Goal: Task Accomplishment & Management: Complete application form

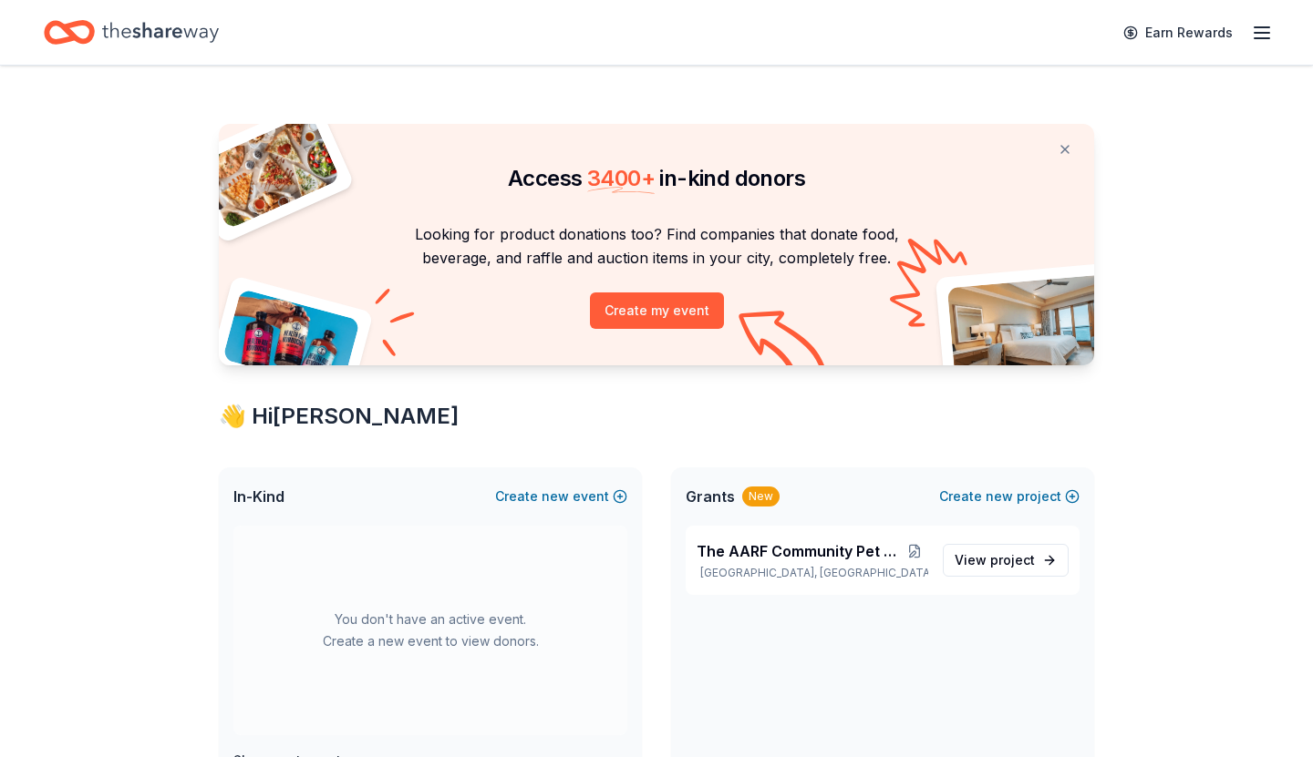
click at [1252, 35] on icon "button" at bounding box center [1262, 33] width 22 height 22
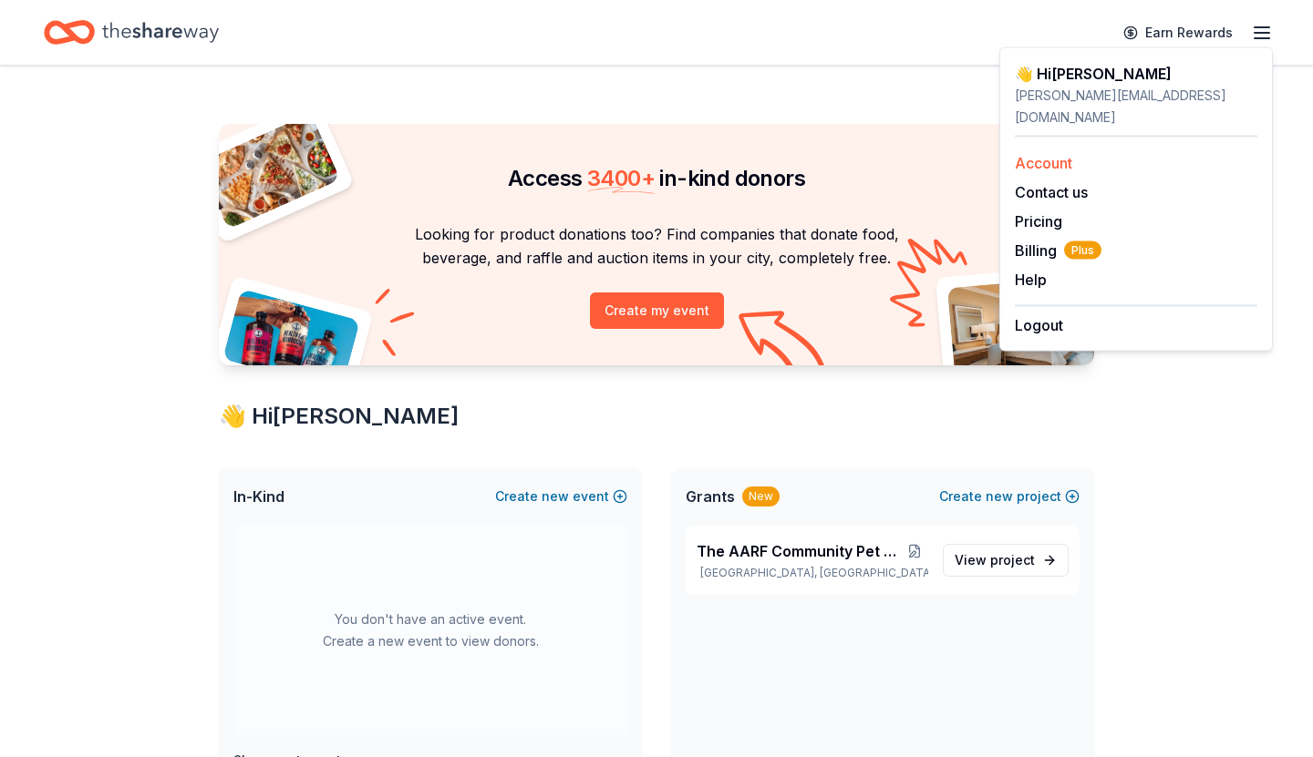
click at [1073, 152] on div "Account" at bounding box center [1136, 163] width 242 height 22
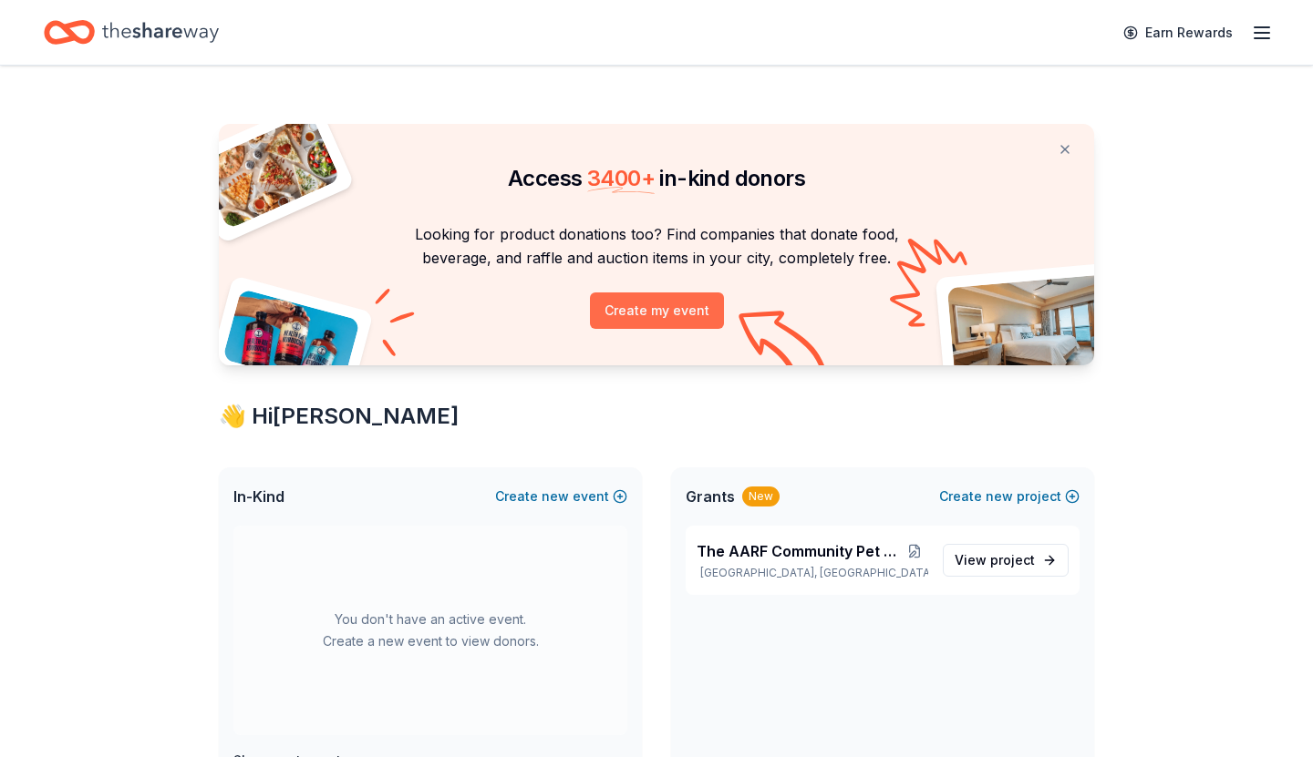
click at [693, 306] on button "Create my event" at bounding box center [657, 311] width 134 height 36
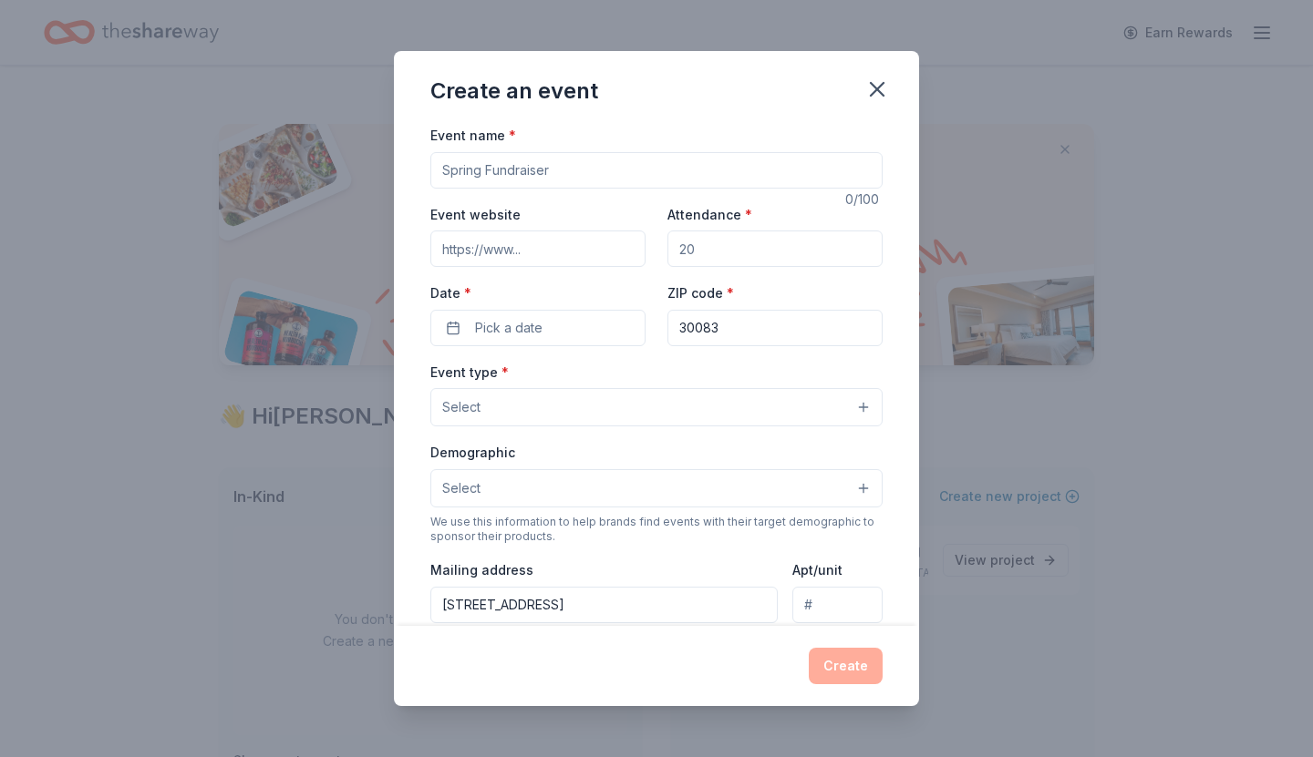
click at [609, 170] on input "Event name *" at bounding box center [656, 170] width 452 height 36
type input "2025 Holiday Auction"
click at [747, 242] on input "Attendance *" at bounding box center [774, 249] width 215 height 36
type input "0"
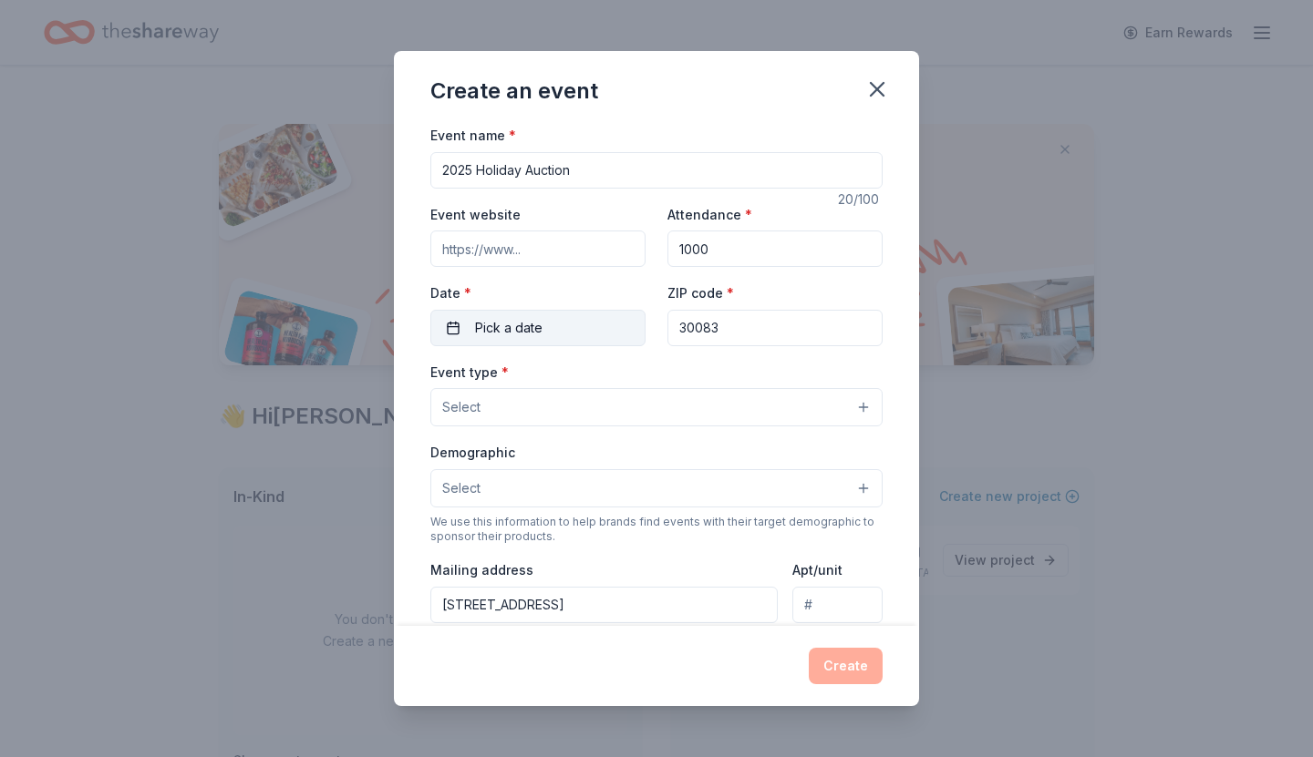
type input "1000"
click at [564, 333] on button "Pick a date" at bounding box center [537, 328] width 215 height 36
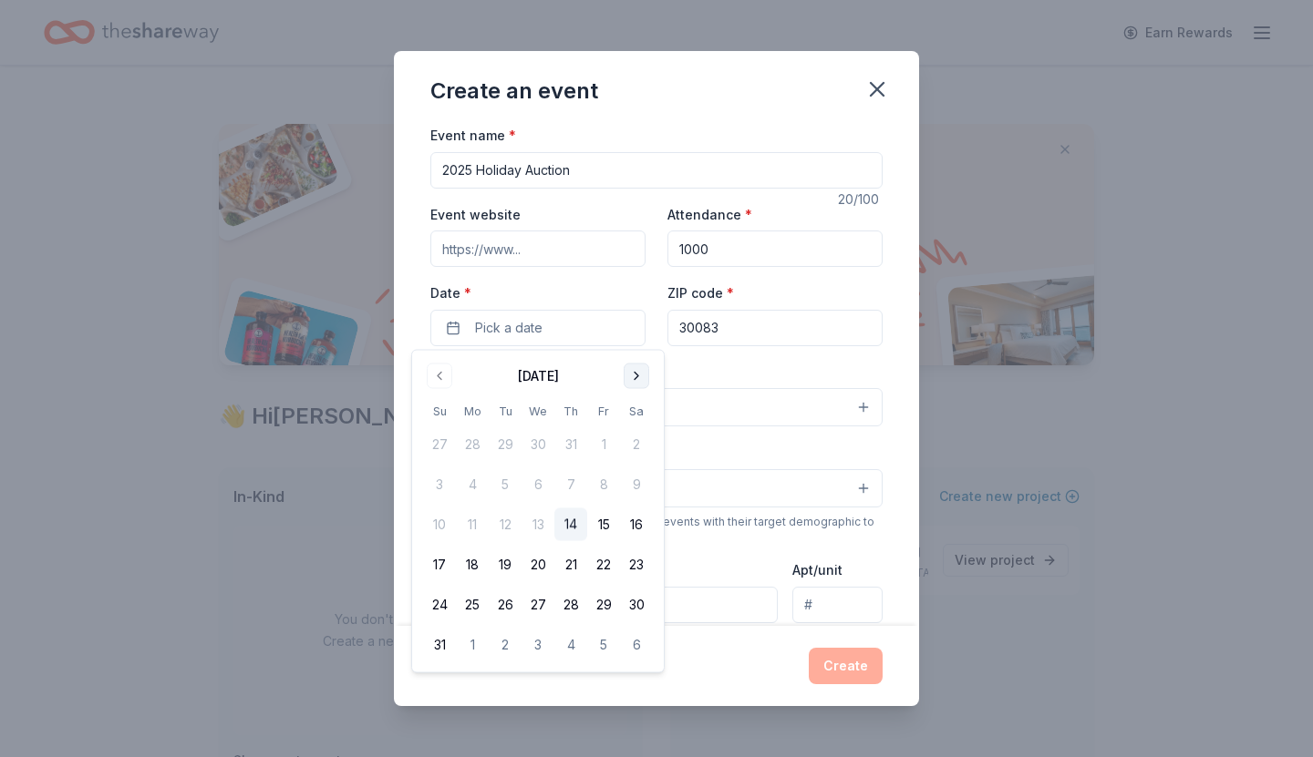
click at [637, 374] on button "Go to next month" at bounding box center [636, 377] width 26 height 26
click at [603, 602] on button "28" at bounding box center [603, 605] width 33 height 33
click at [901, 485] on div "Event name * 2025 Holiday Auction 20 /100 Event website Attendance * 1000 Date …" at bounding box center [656, 375] width 525 height 502
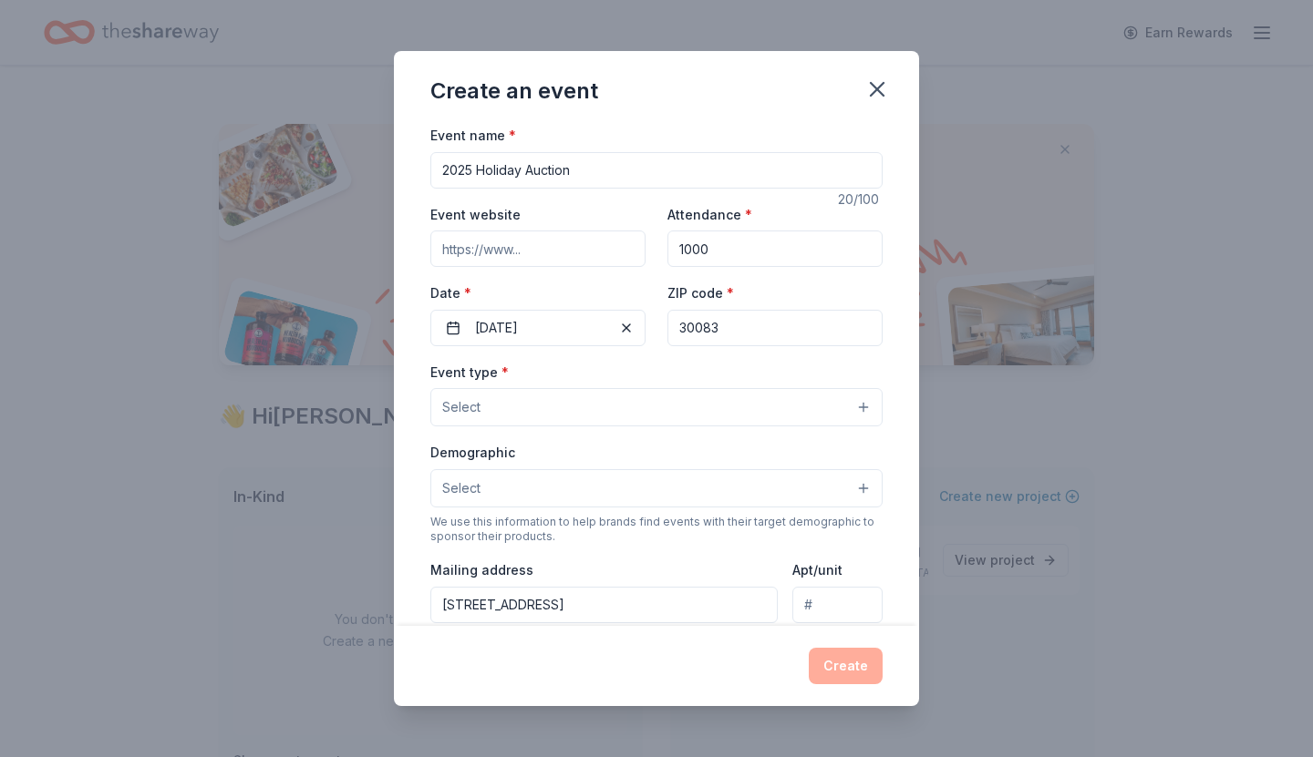
click at [628, 407] on button "Select" at bounding box center [656, 407] width 452 height 38
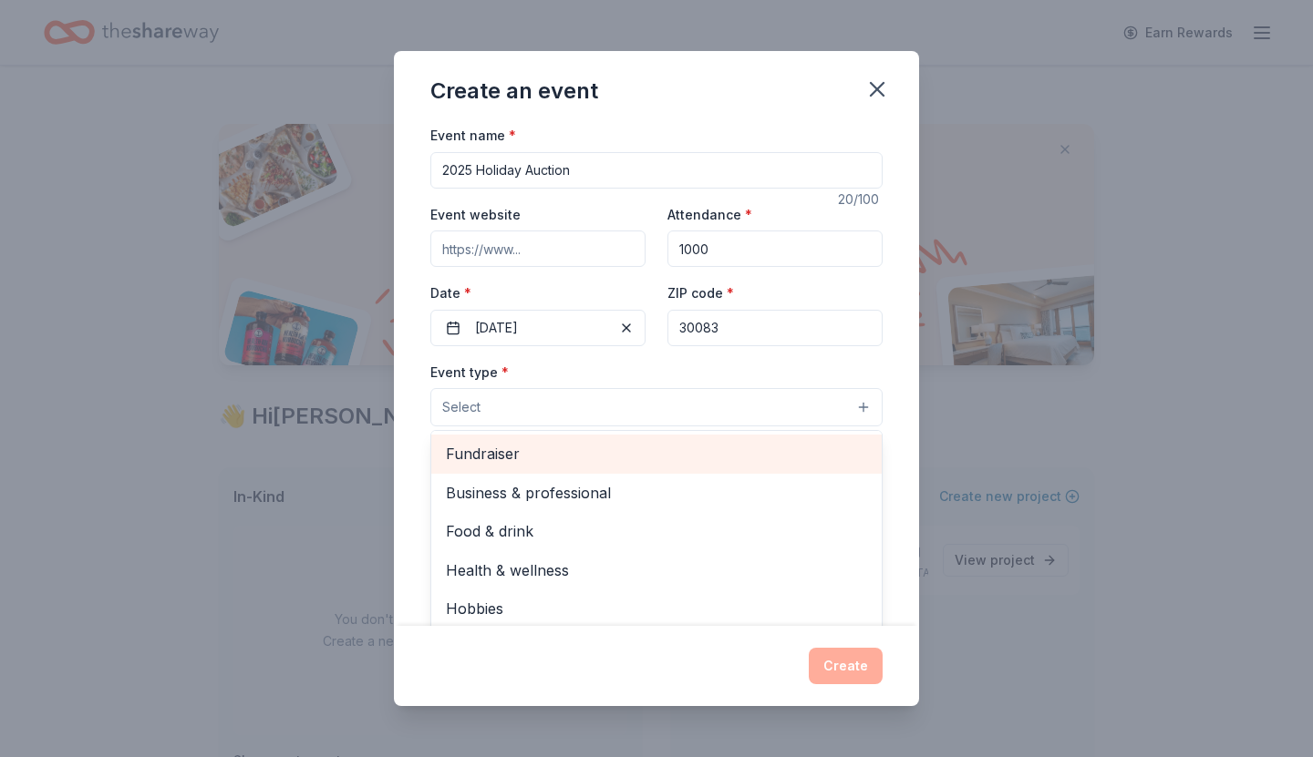
click at [583, 458] on span "Fundraiser" at bounding box center [656, 454] width 421 height 24
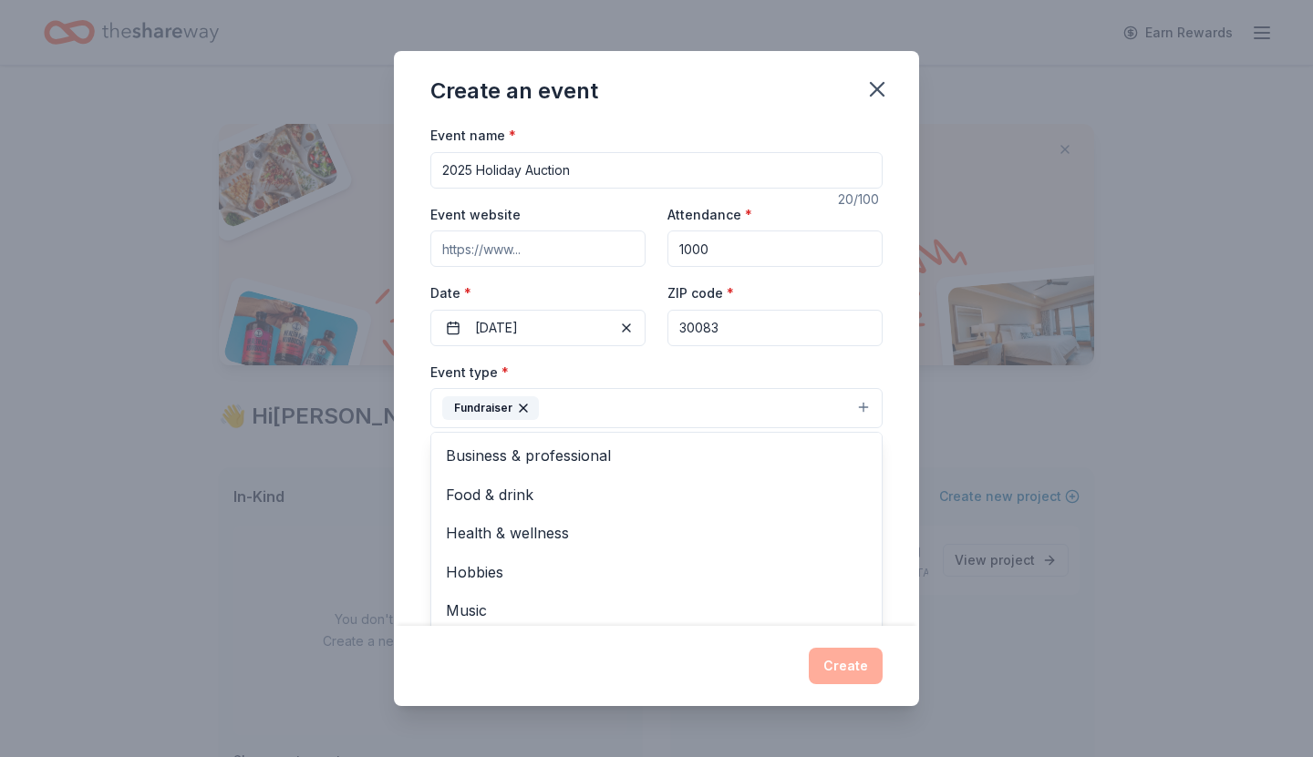
click at [891, 436] on div "Event name * 2025 Holiday Auction 20 /100 Event website Attendance * 1000 Date …" at bounding box center [656, 375] width 525 height 502
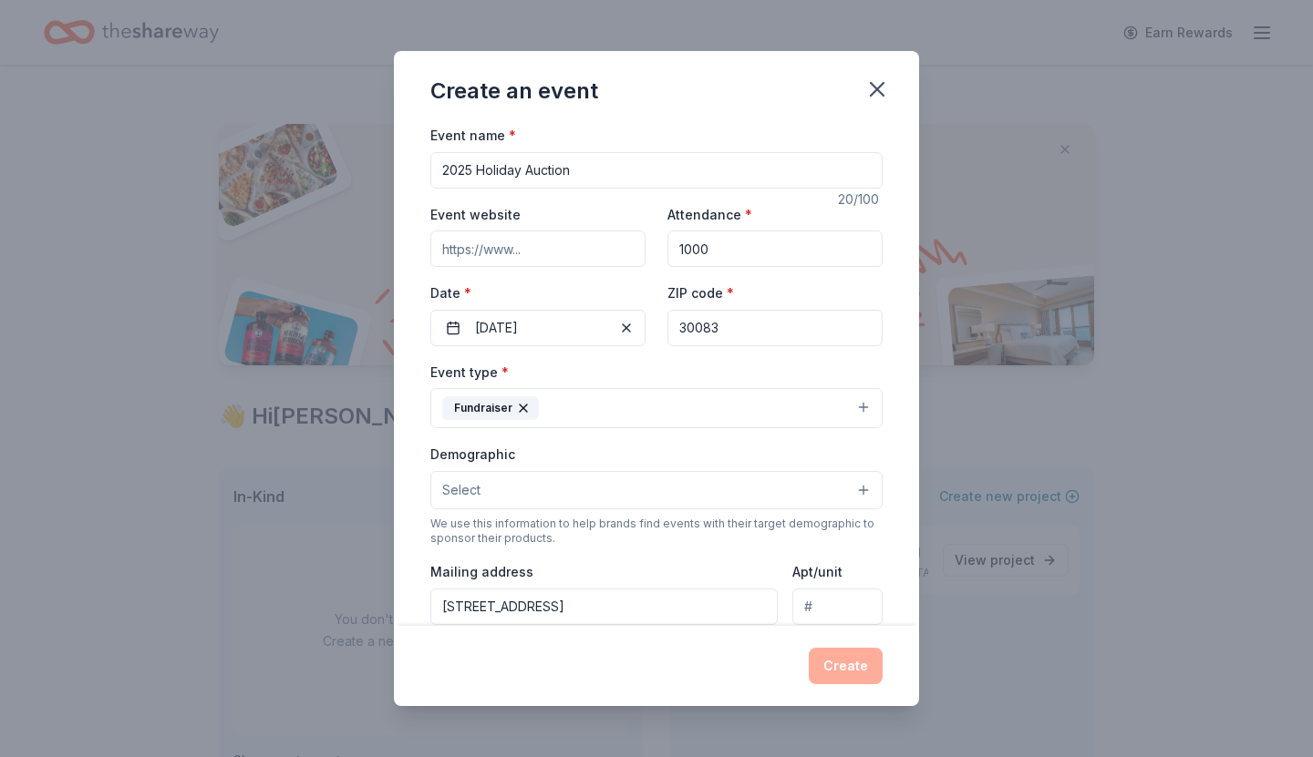
click at [603, 493] on button "Select" at bounding box center [656, 490] width 452 height 38
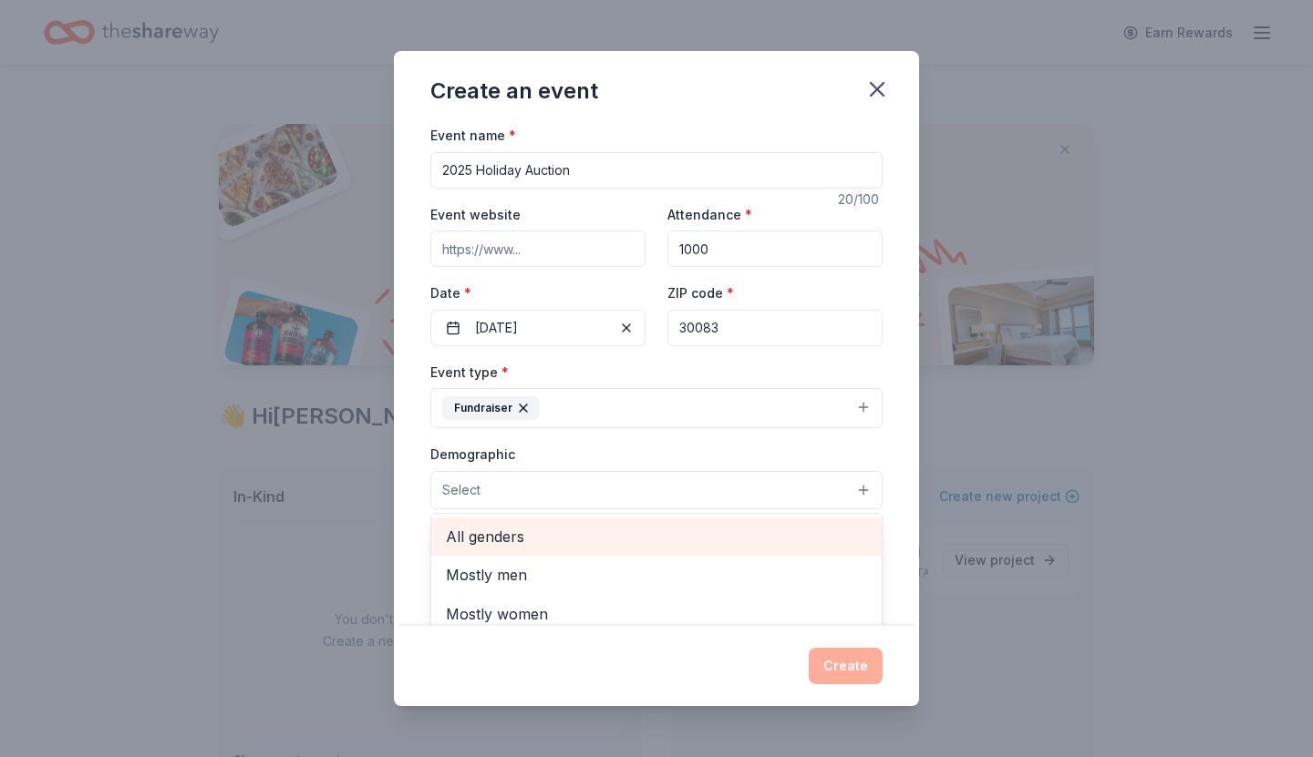
click at [582, 537] on span "All genders" at bounding box center [656, 537] width 421 height 24
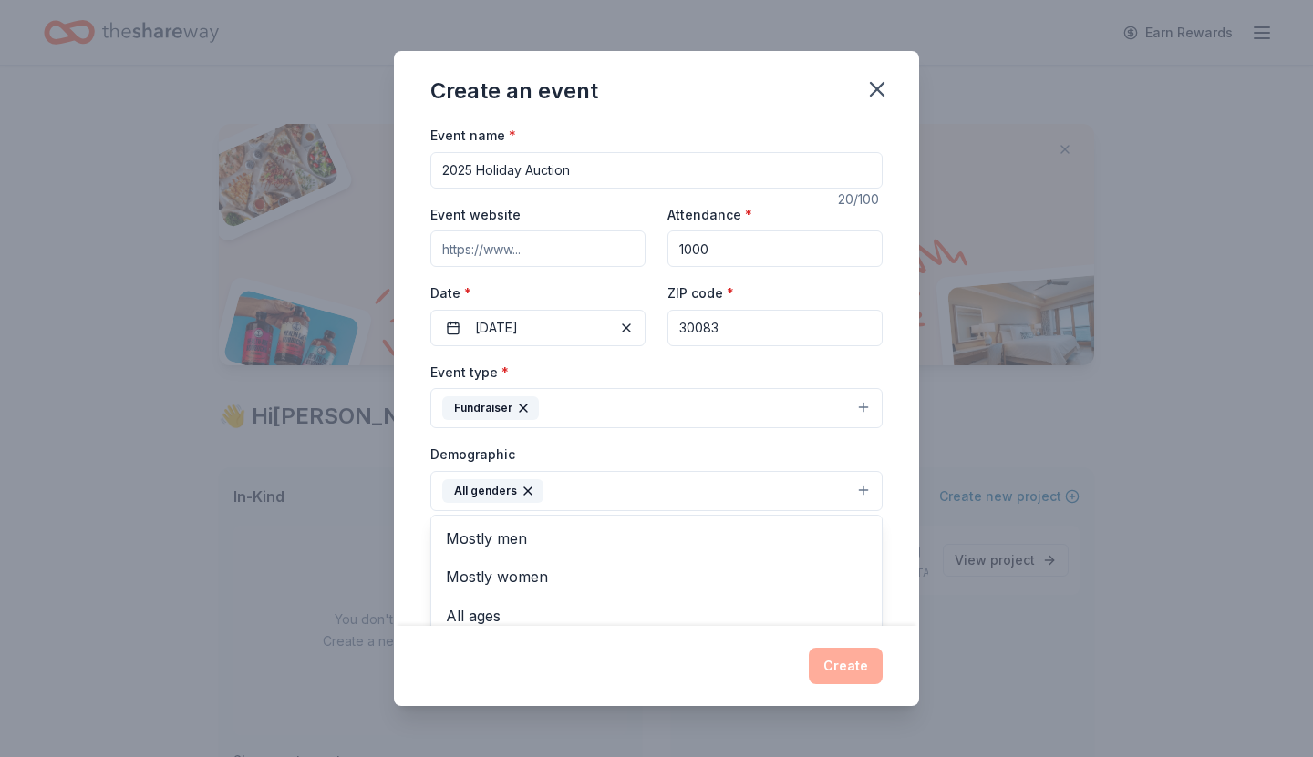
click at [901, 481] on div "Event name * 2025 Holiday Auction 20 /100 Event website Attendance * 1000 Date …" at bounding box center [656, 375] width 525 height 502
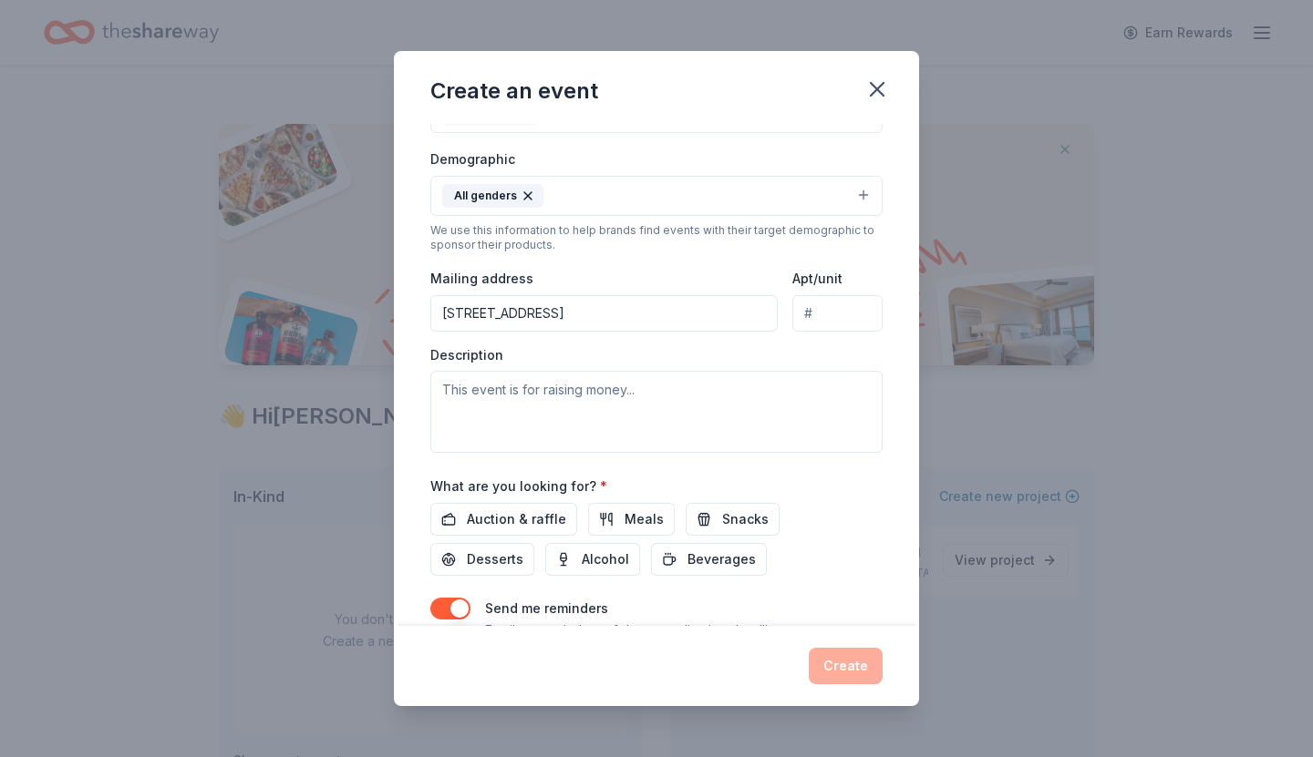
scroll to position [298, 0]
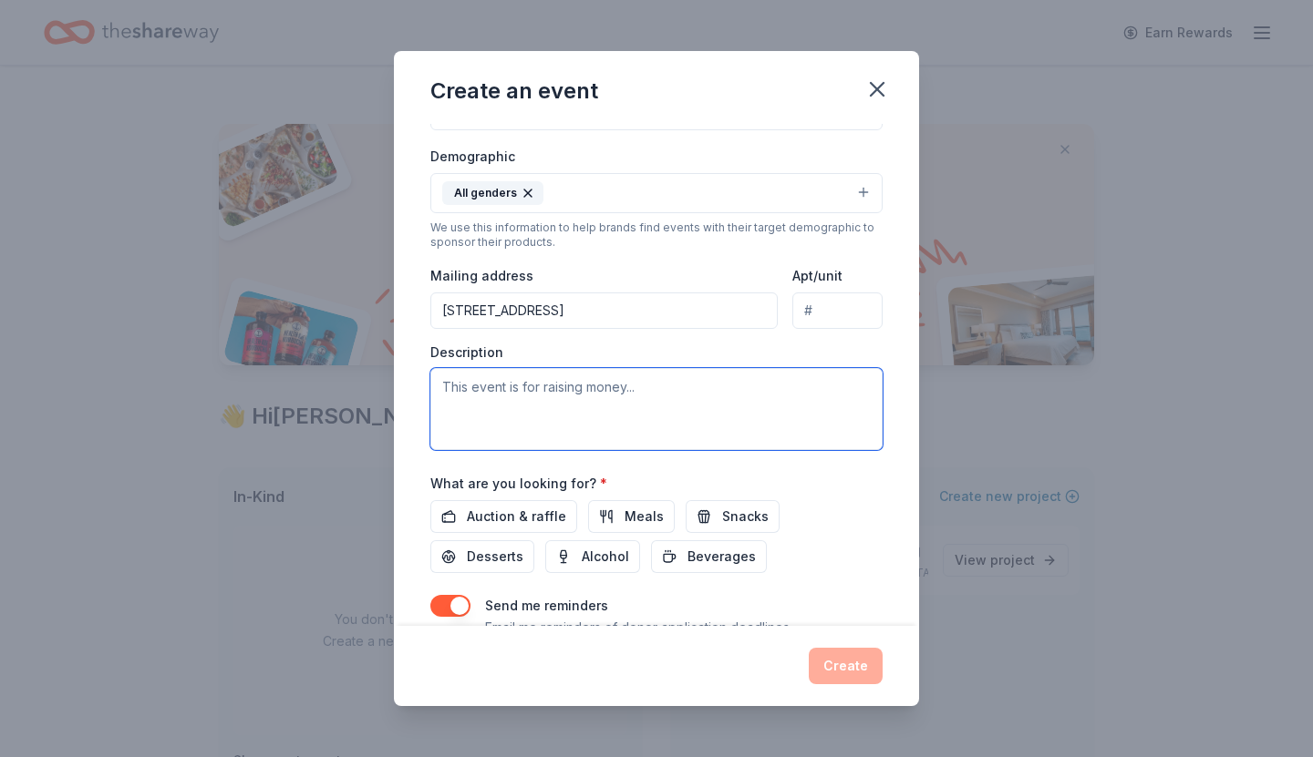
click at [676, 386] on textarea at bounding box center [656, 409] width 452 height 82
click at [440, 384] on textarea "Our 2025 Holiday Auction will help us raise funds for our 2026 program expenses." at bounding box center [656, 409] width 452 height 82
click at [460, 376] on textarea "Our 2025 Holiday Auction will help us raise funds for our 2026 program expenses." at bounding box center [656, 409] width 452 height 82
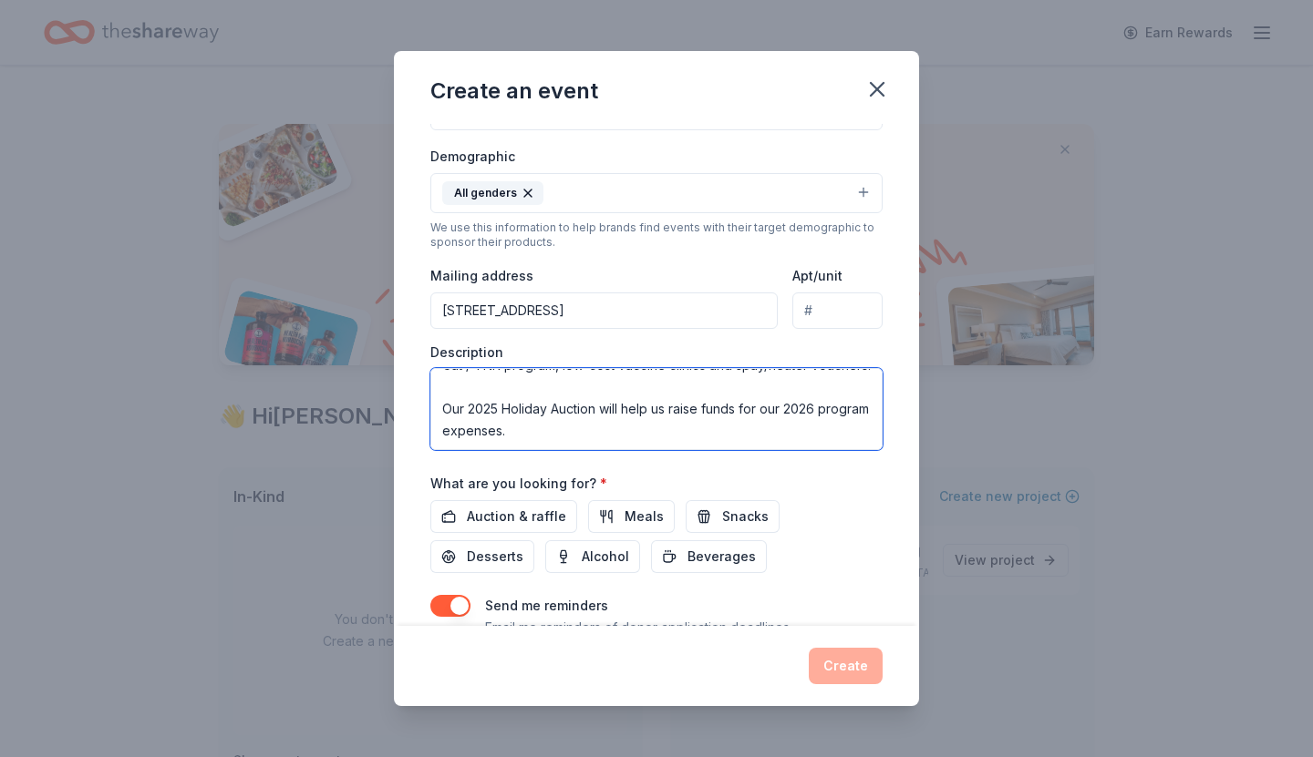
scroll to position [175, 0]
type textarea "Atlanta Animal Rescue Friends is a non-profit animal welfare organization in [G…"
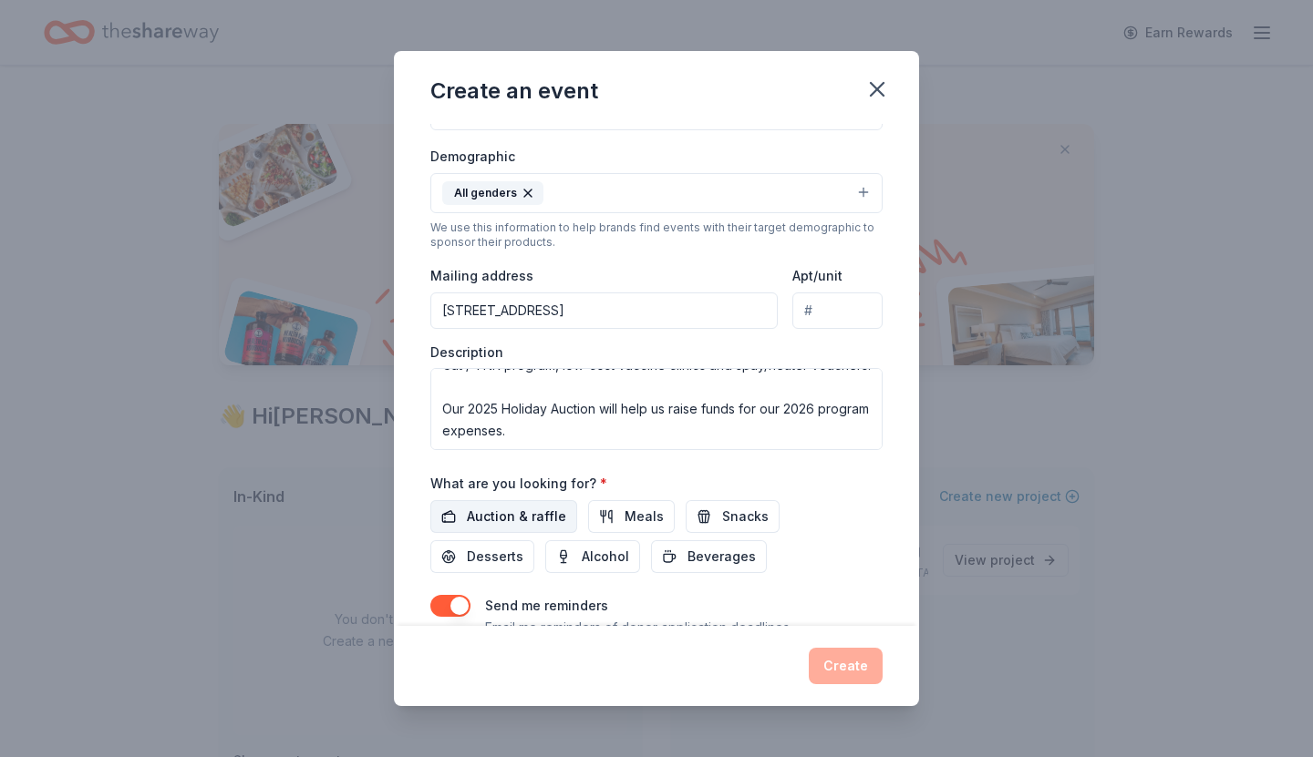
click at [517, 508] on span "Auction & raffle" at bounding box center [516, 517] width 99 height 22
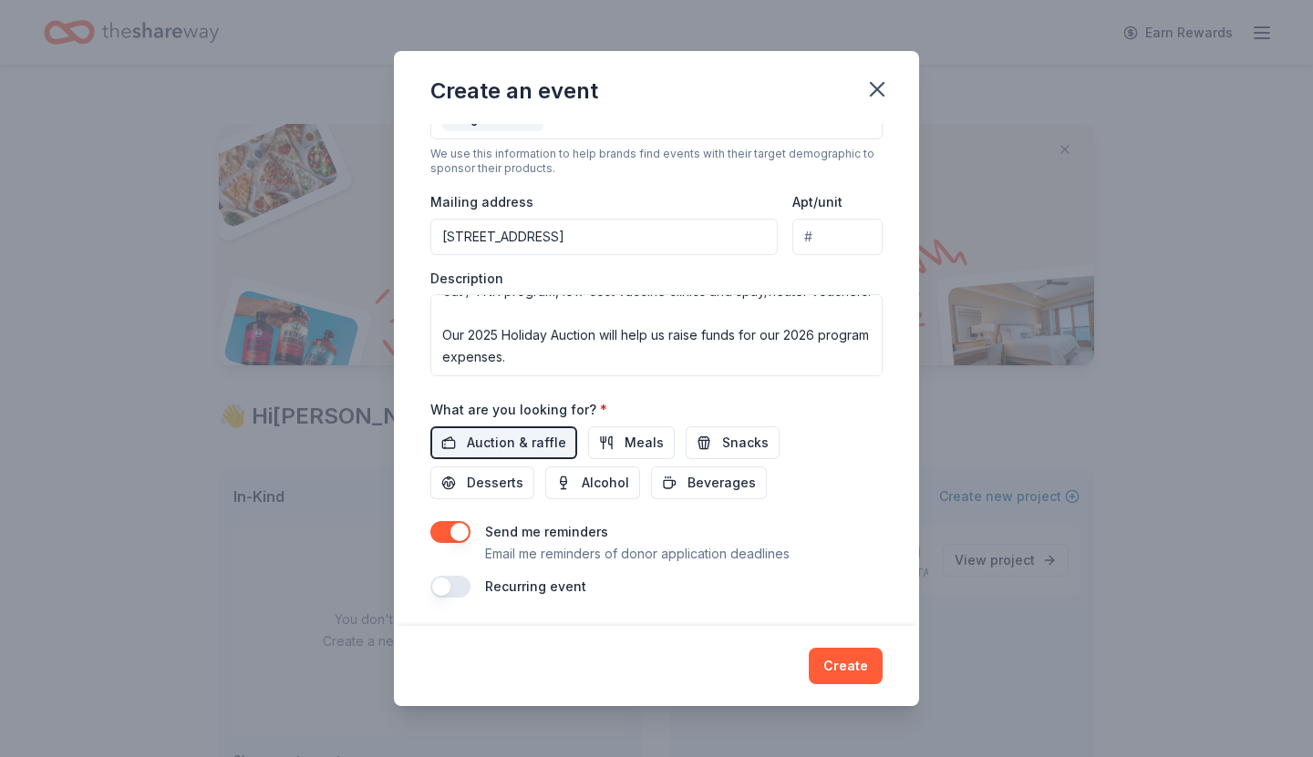
click at [458, 589] on button "button" at bounding box center [450, 587] width 40 height 22
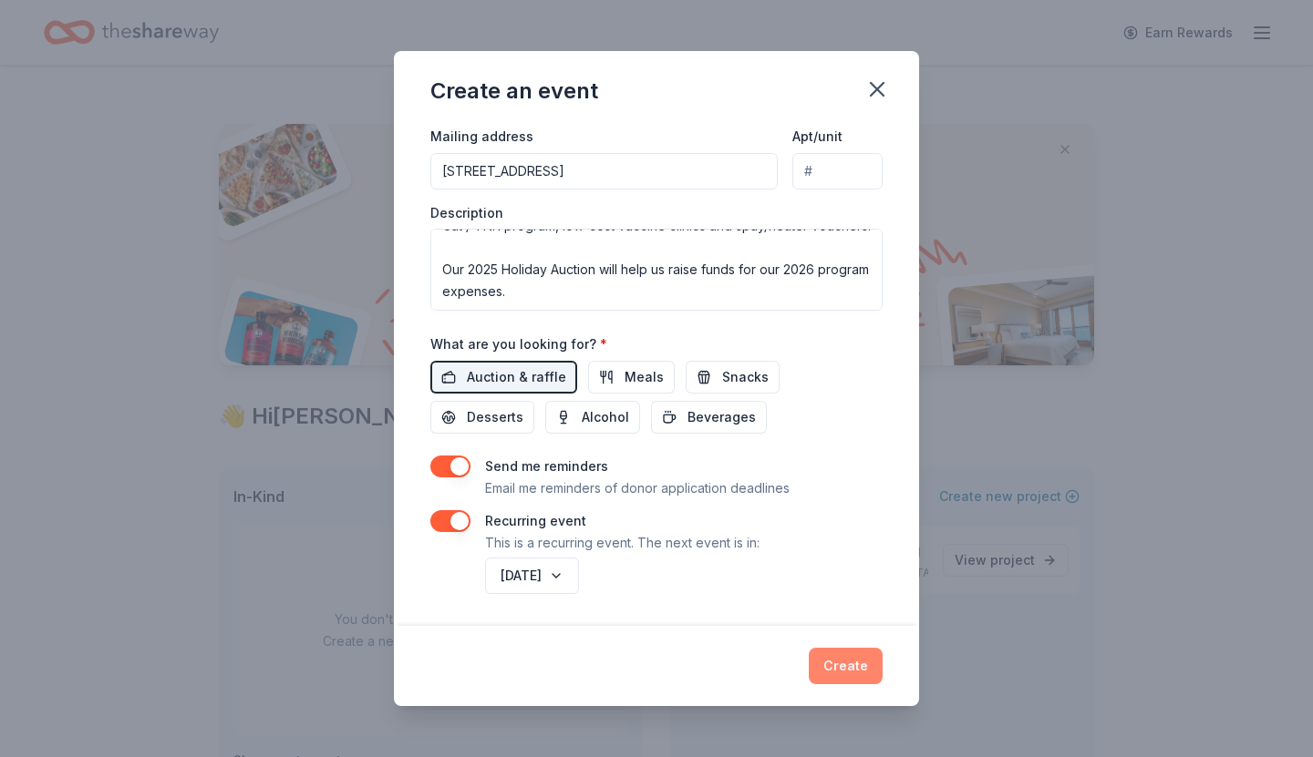
click at [854, 665] on button "Create" at bounding box center [846, 666] width 74 height 36
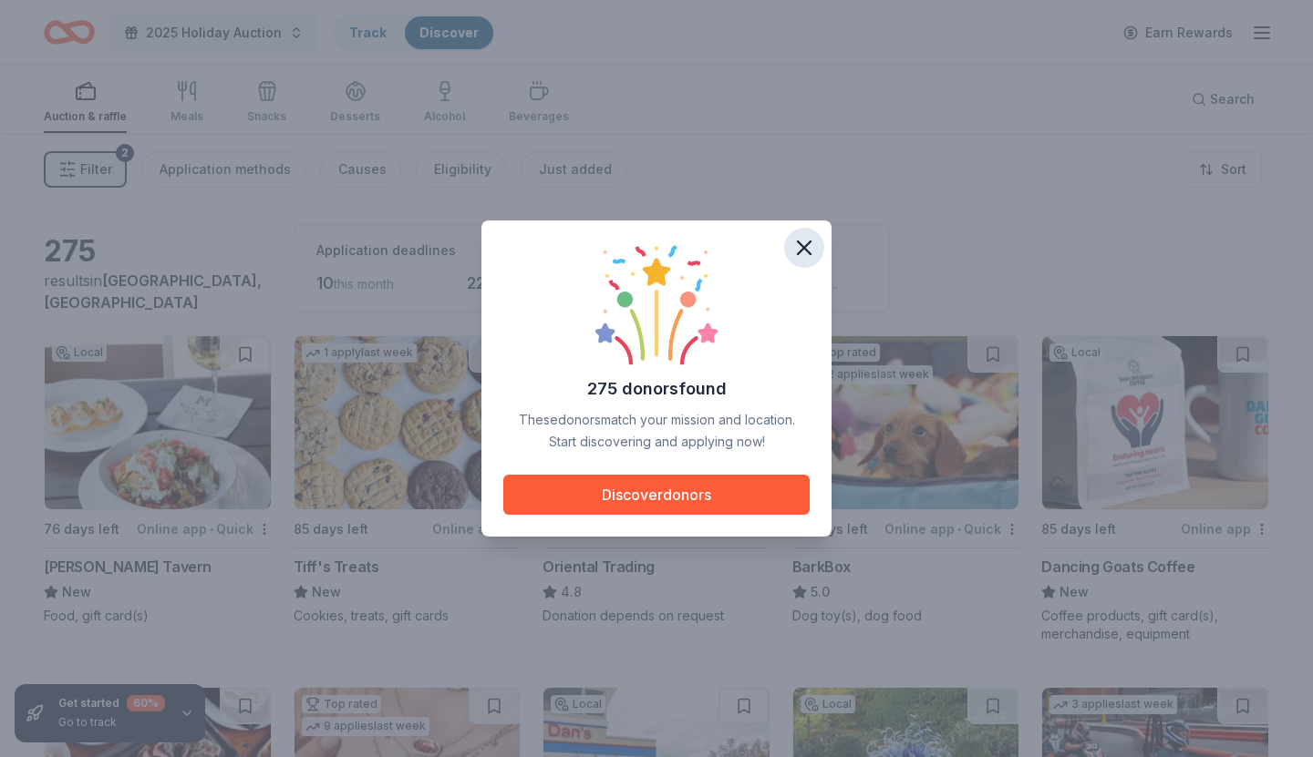
click at [809, 243] on icon "button" at bounding box center [804, 248] width 13 height 13
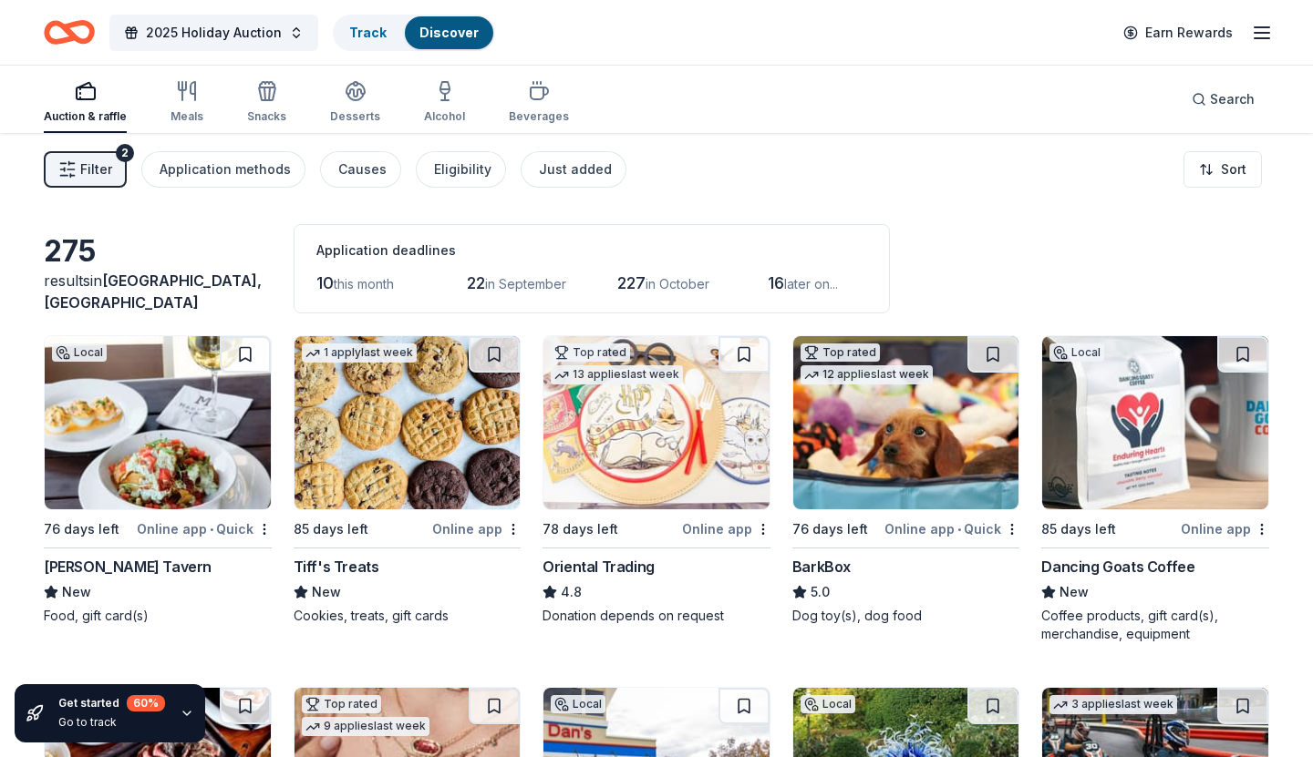
click at [134, 566] on div "[PERSON_NAME] Tavern" at bounding box center [128, 567] width 168 height 22
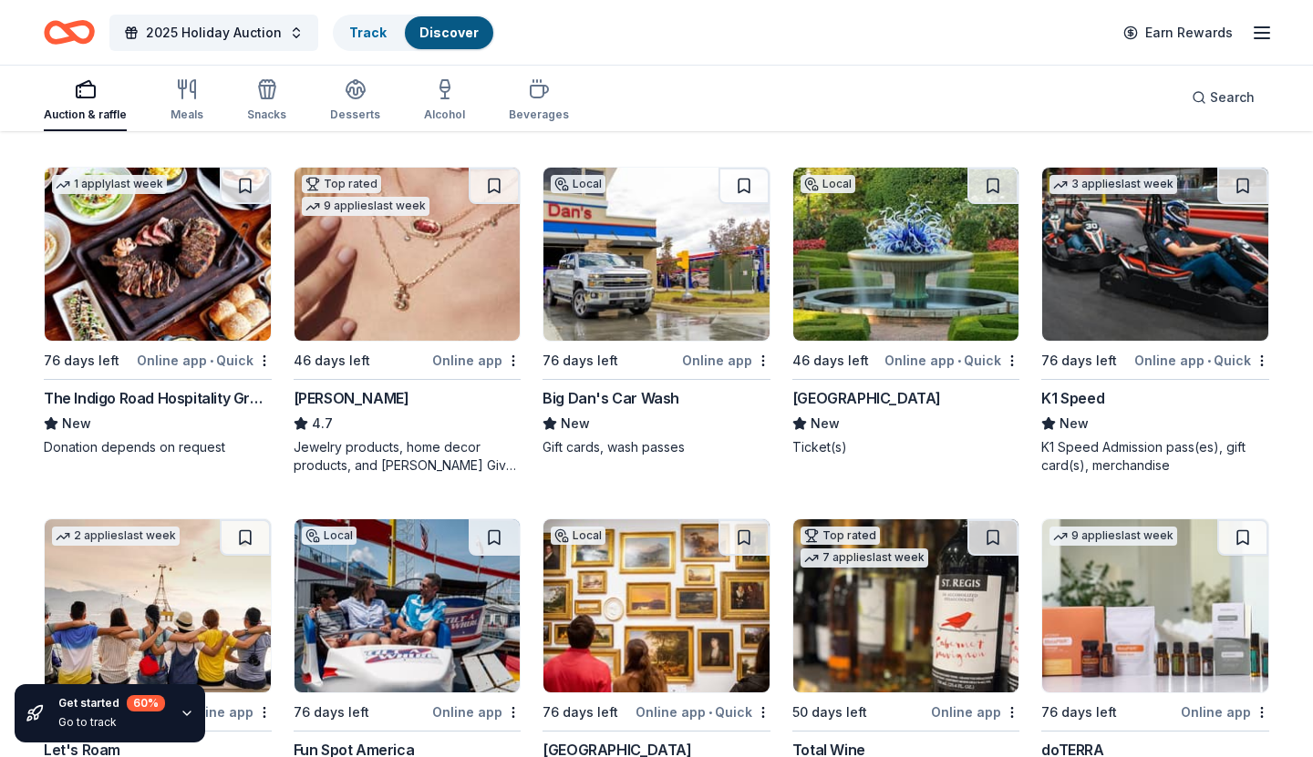
scroll to position [520, 0]
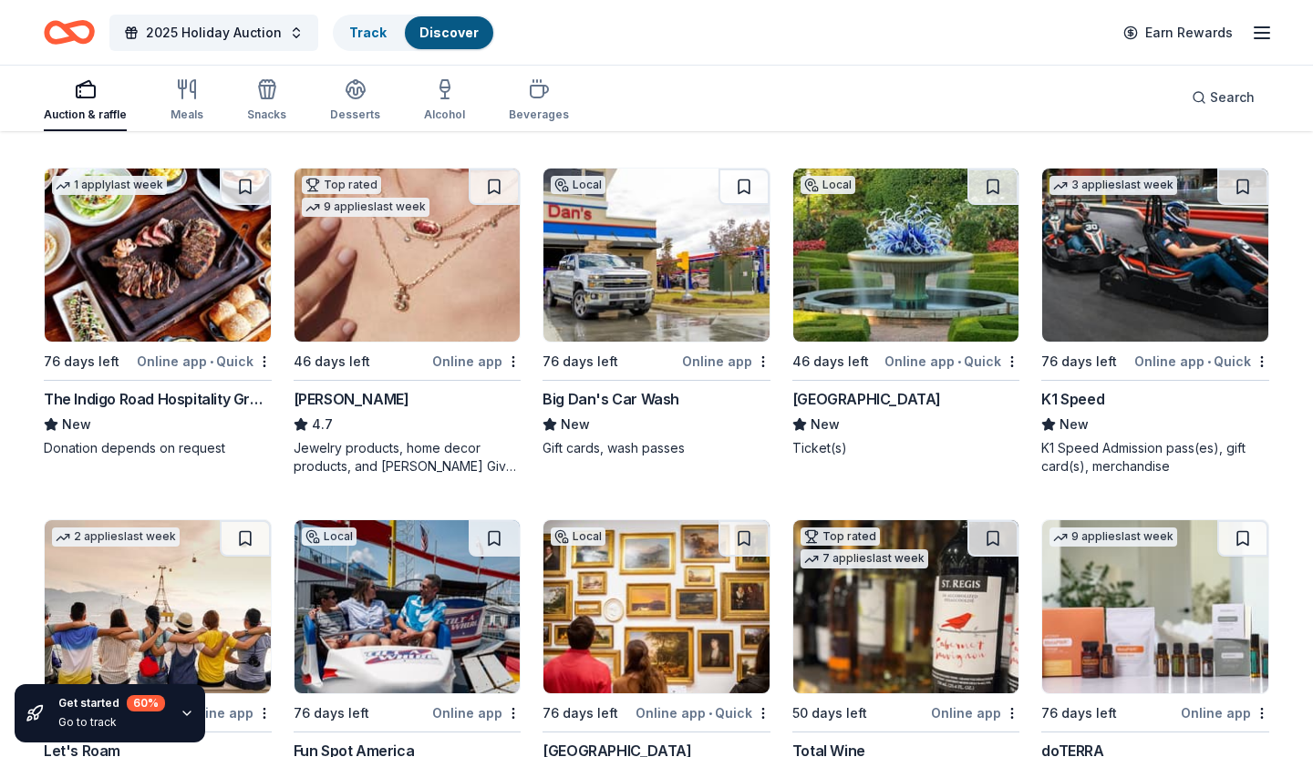
click at [930, 398] on div "[GEOGRAPHIC_DATA]" at bounding box center [866, 399] width 149 height 22
click at [1262, 24] on icon "button" at bounding box center [1262, 33] width 22 height 22
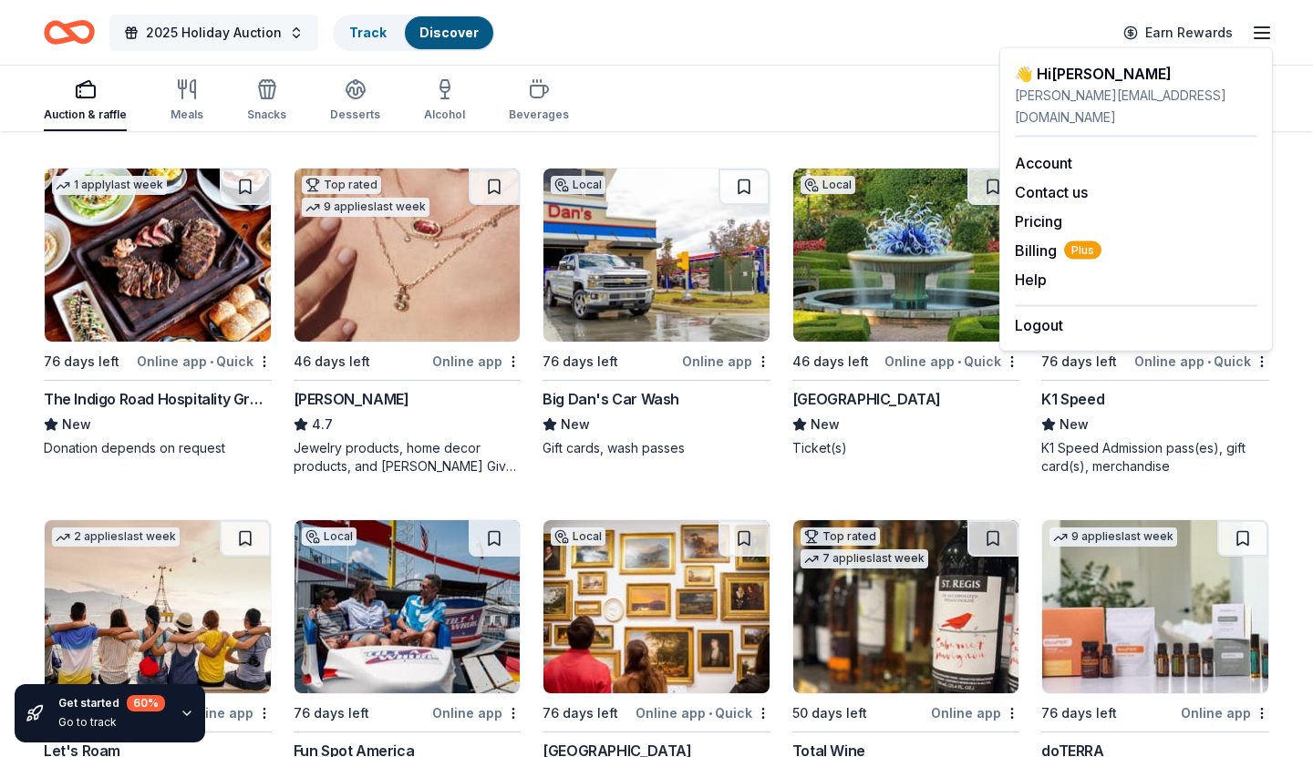
click at [245, 27] on span "2025 Holiday Auction" at bounding box center [214, 33] width 136 height 22
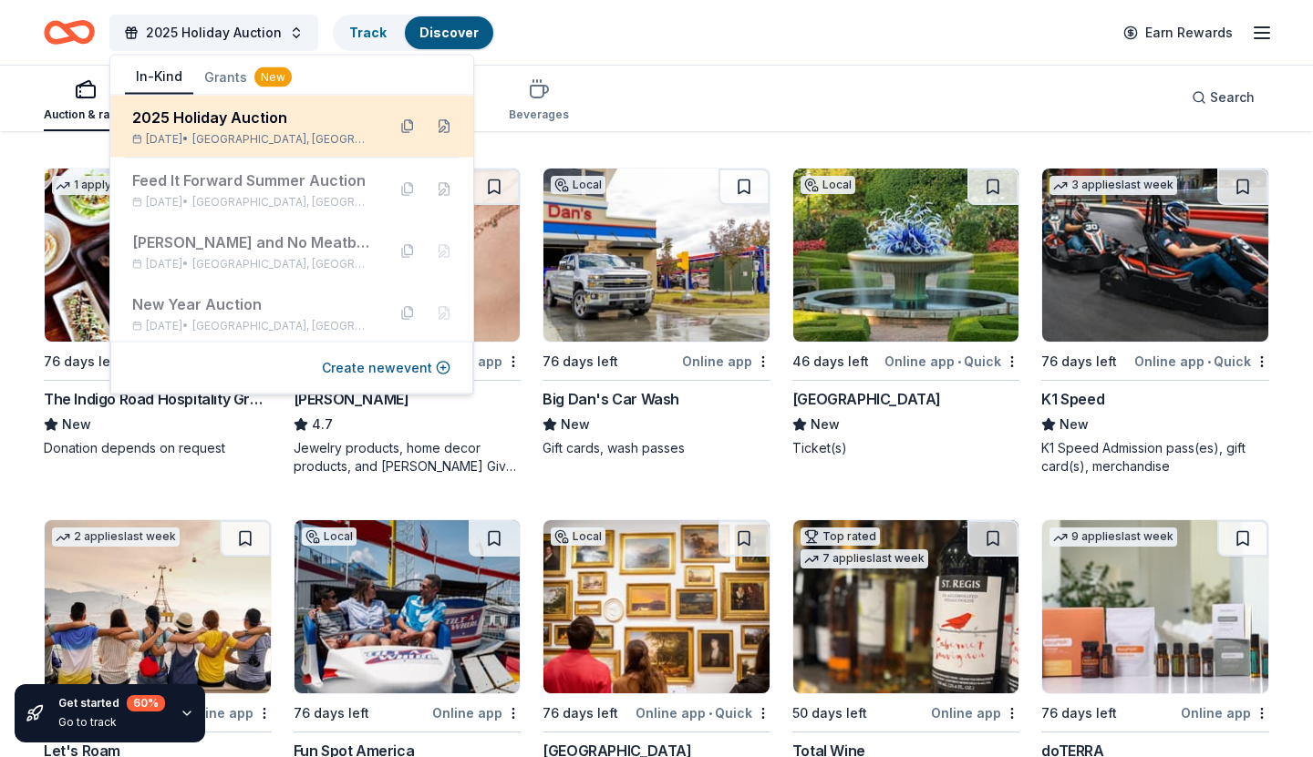
click at [235, 126] on div "2025 Holiday Auction" at bounding box center [251, 118] width 239 height 22
click at [235, 127] on div "2025 Holiday Auction" at bounding box center [251, 118] width 239 height 22
click at [407, 128] on button at bounding box center [407, 126] width 29 height 29
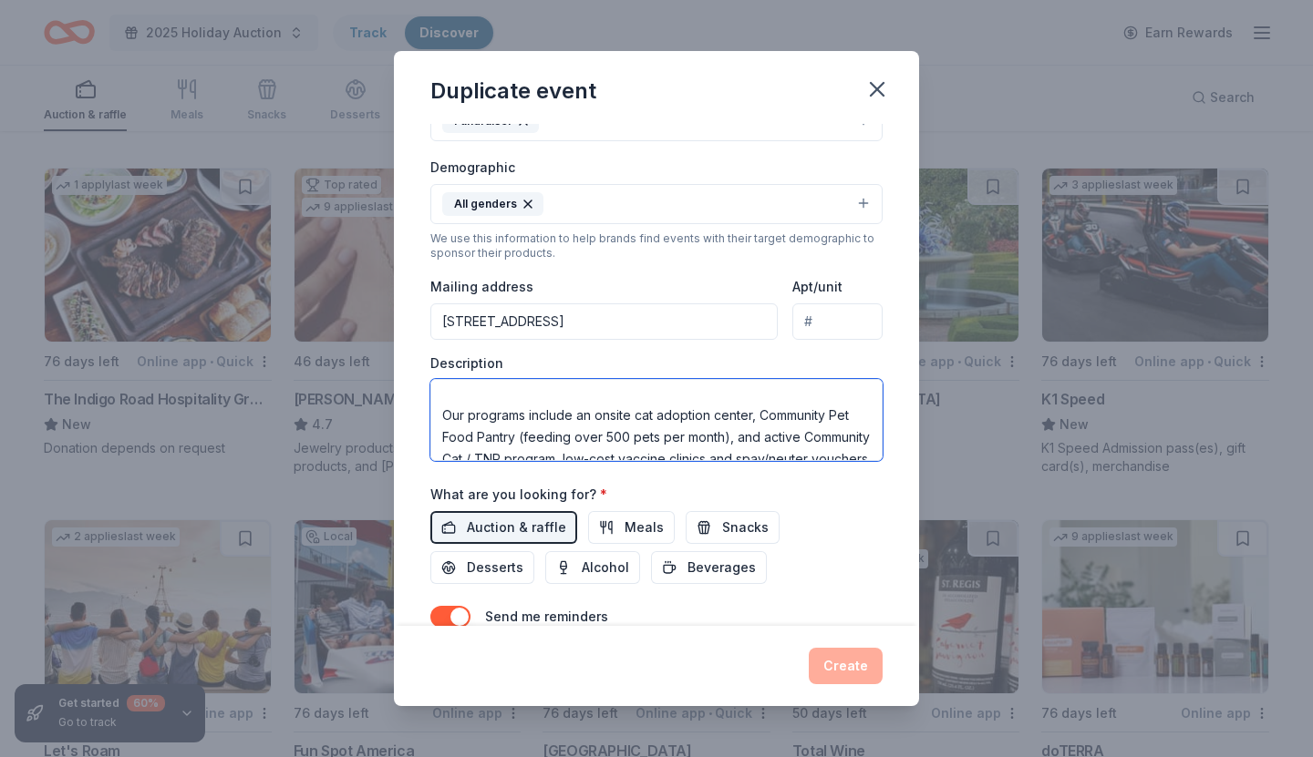
scroll to position [0, 0]
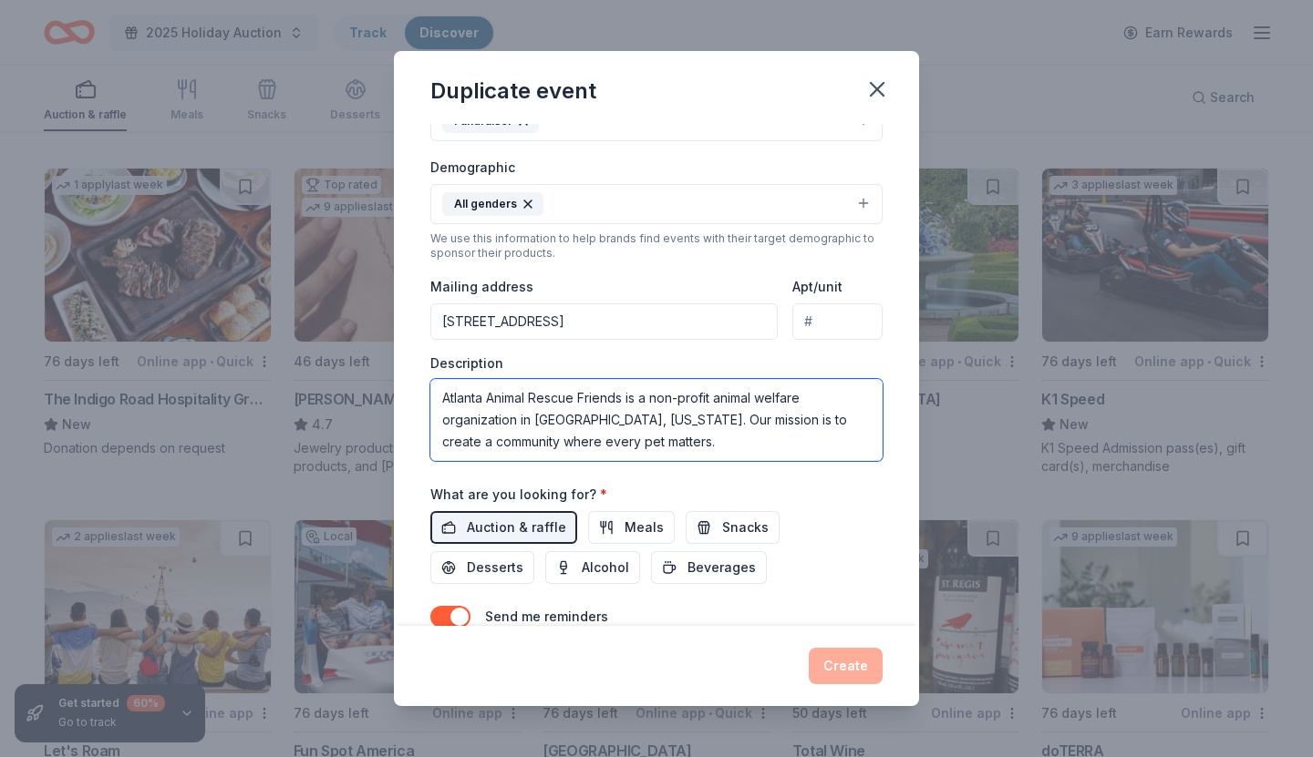
drag, startPoint x: 569, startPoint y: 446, endPoint x: 433, endPoint y: 361, distance: 160.1
click at [433, 361] on div "Description Atlanta Animal Rescue Friends is a non-profit animal welfare organi…" at bounding box center [656, 409] width 452 height 108
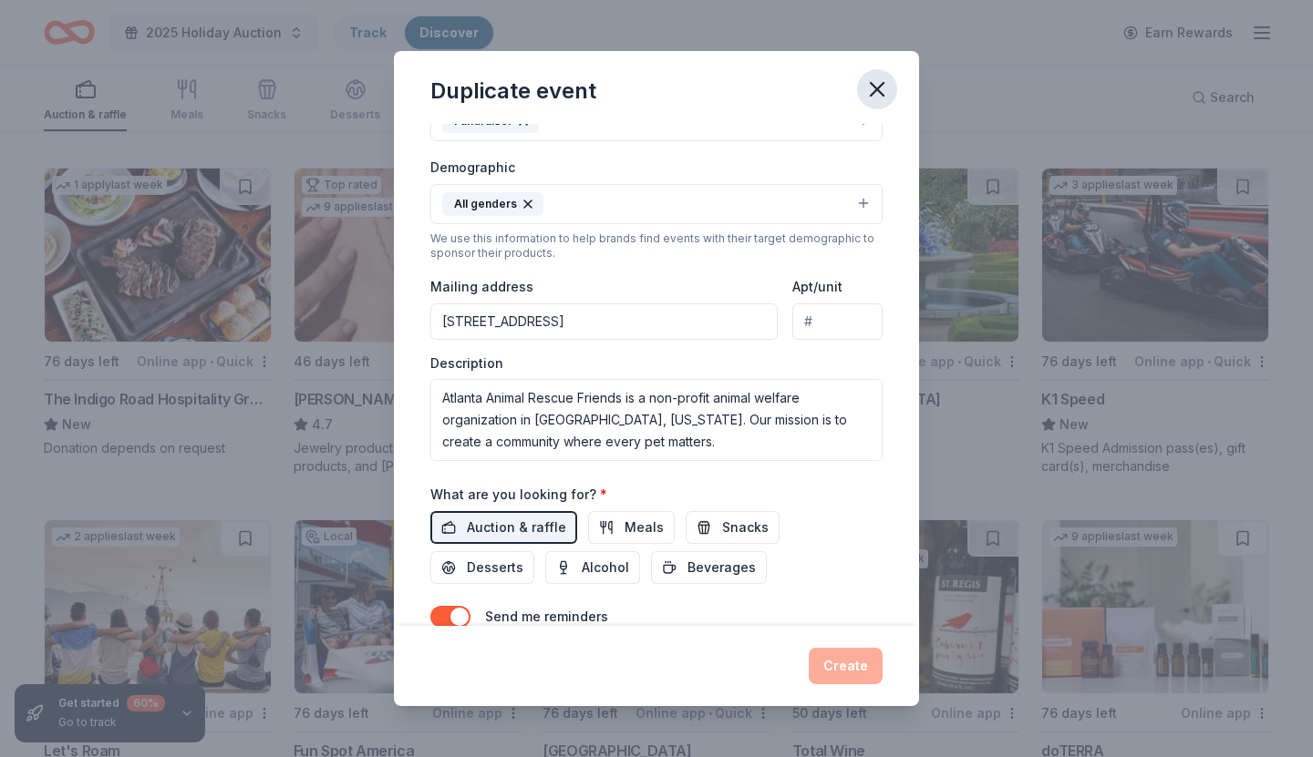
click at [873, 87] on icon "button" at bounding box center [876, 89] width 13 height 13
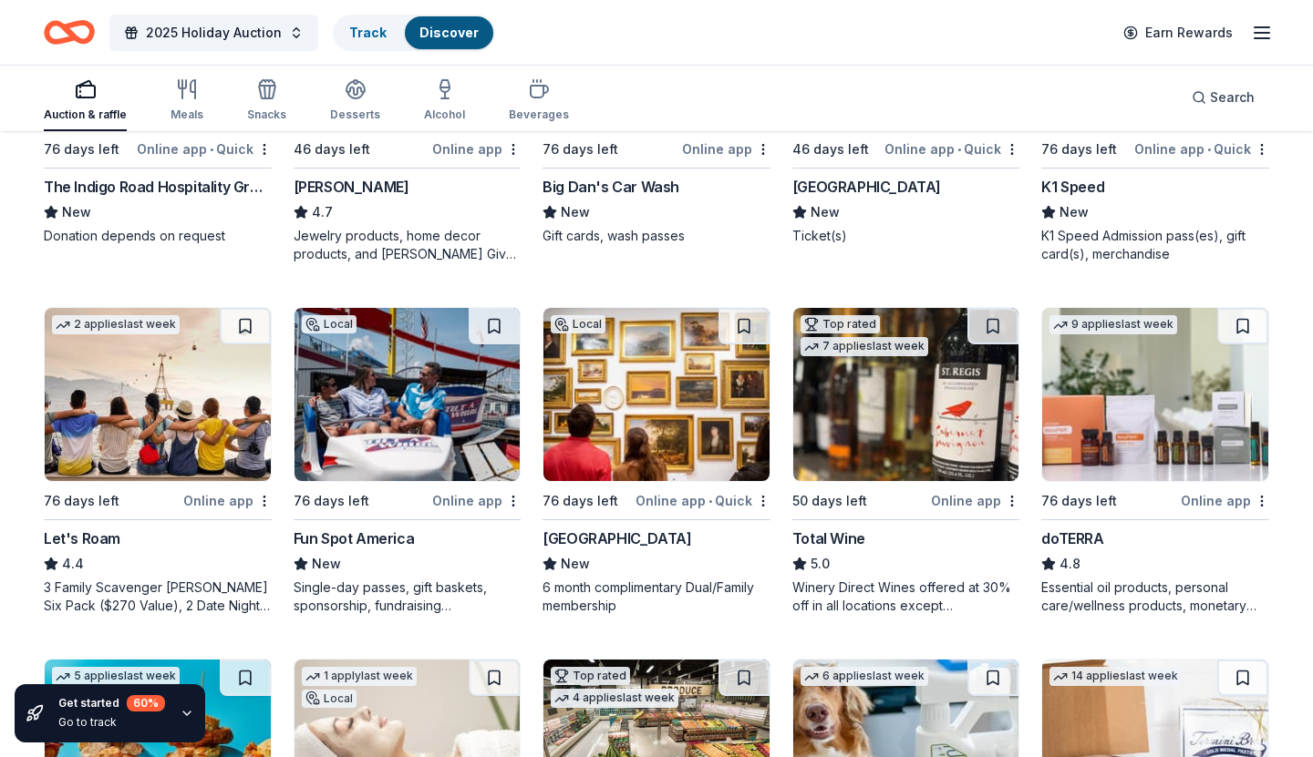
scroll to position [737, 0]
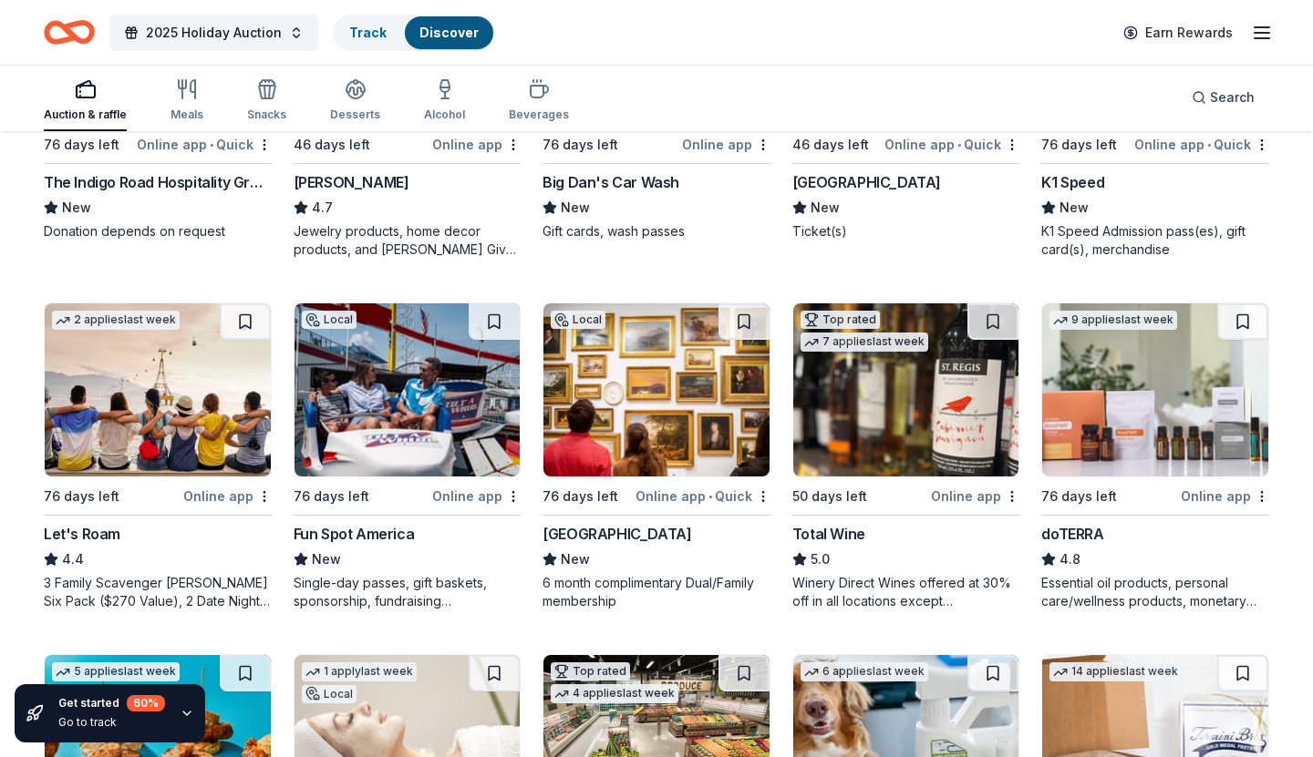
click at [397, 526] on div "Fun Spot America" at bounding box center [354, 534] width 121 height 22
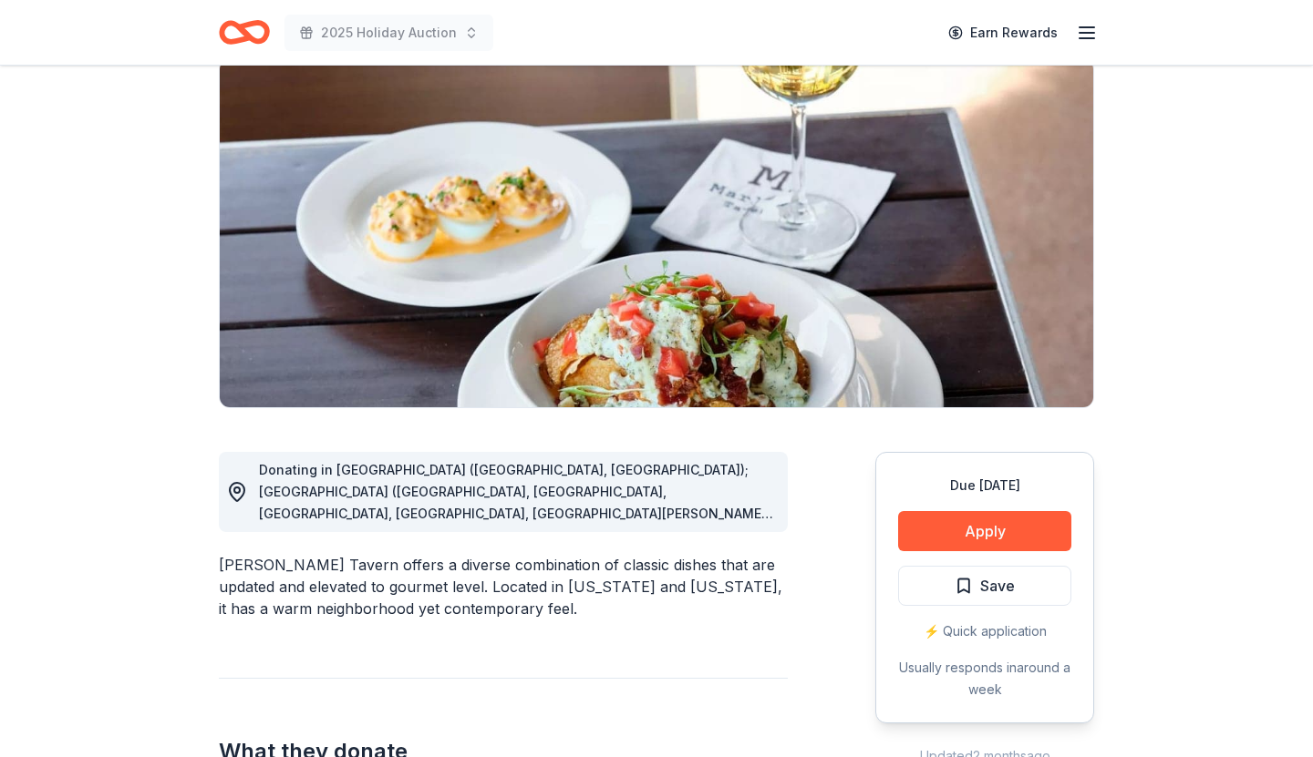
scroll to position [147, 0]
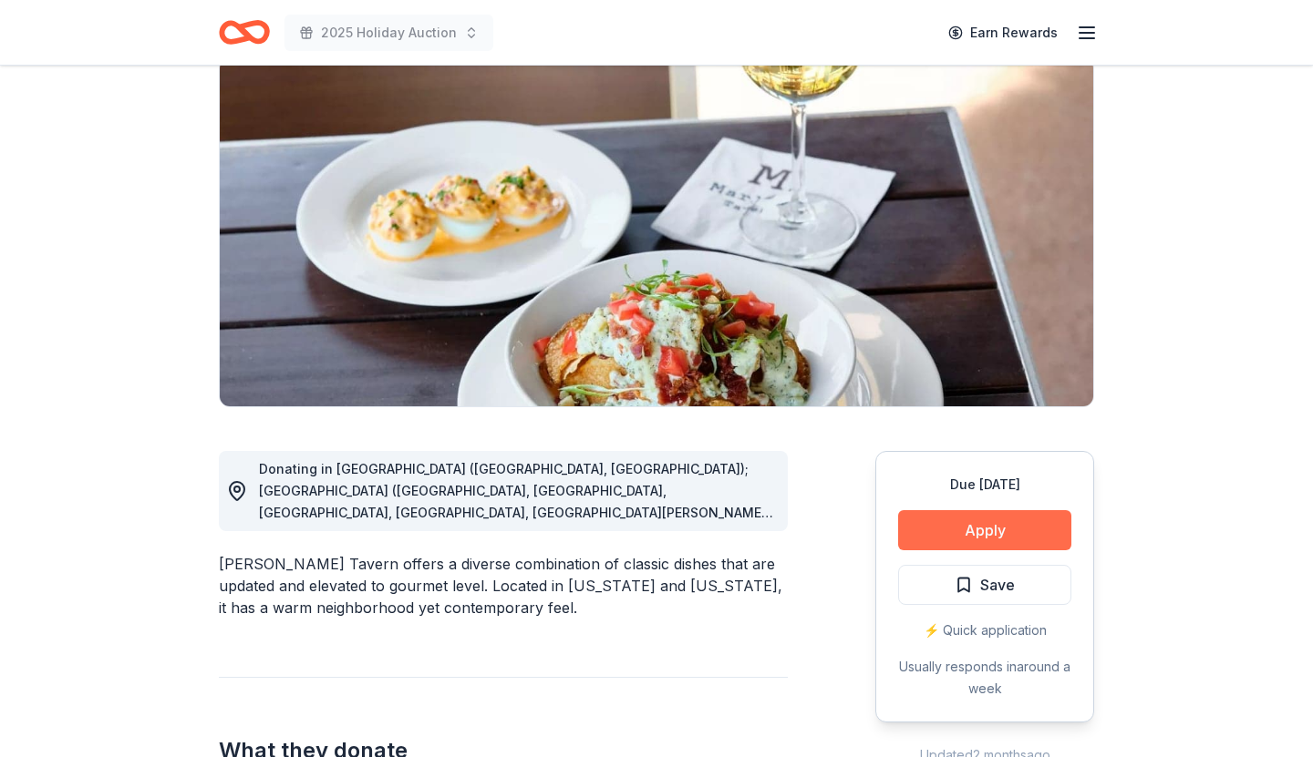
click at [983, 536] on button "Apply" at bounding box center [984, 530] width 173 height 40
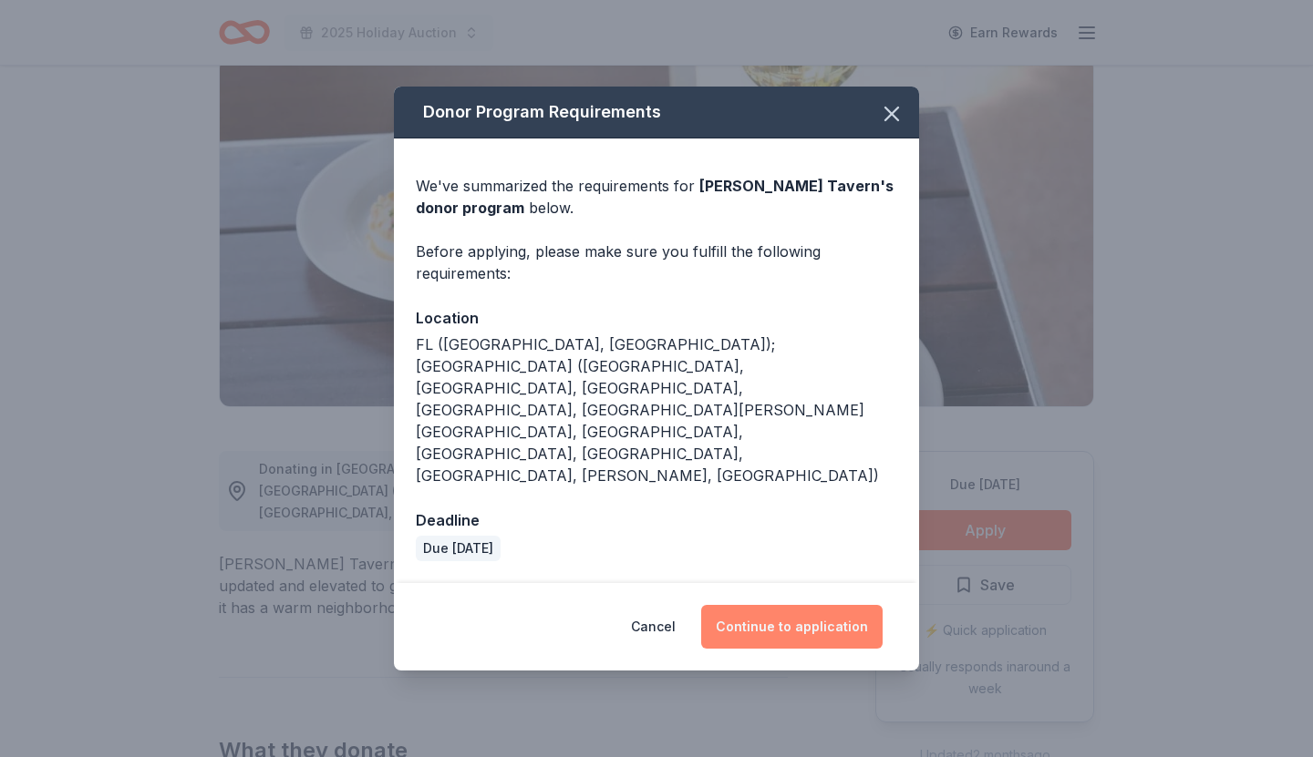
click at [788, 605] on button "Continue to application" at bounding box center [791, 627] width 181 height 44
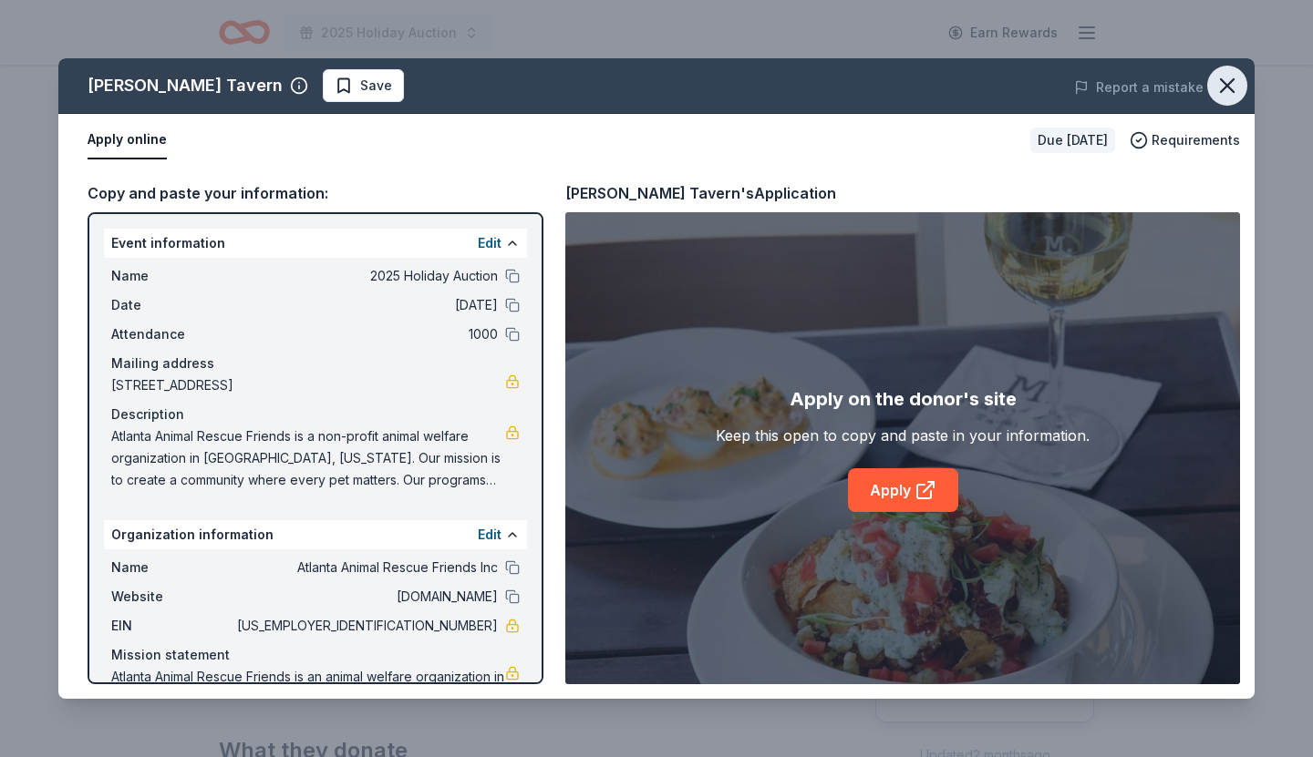
click at [1227, 82] on icon "button" at bounding box center [1227, 86] width 26 height 26
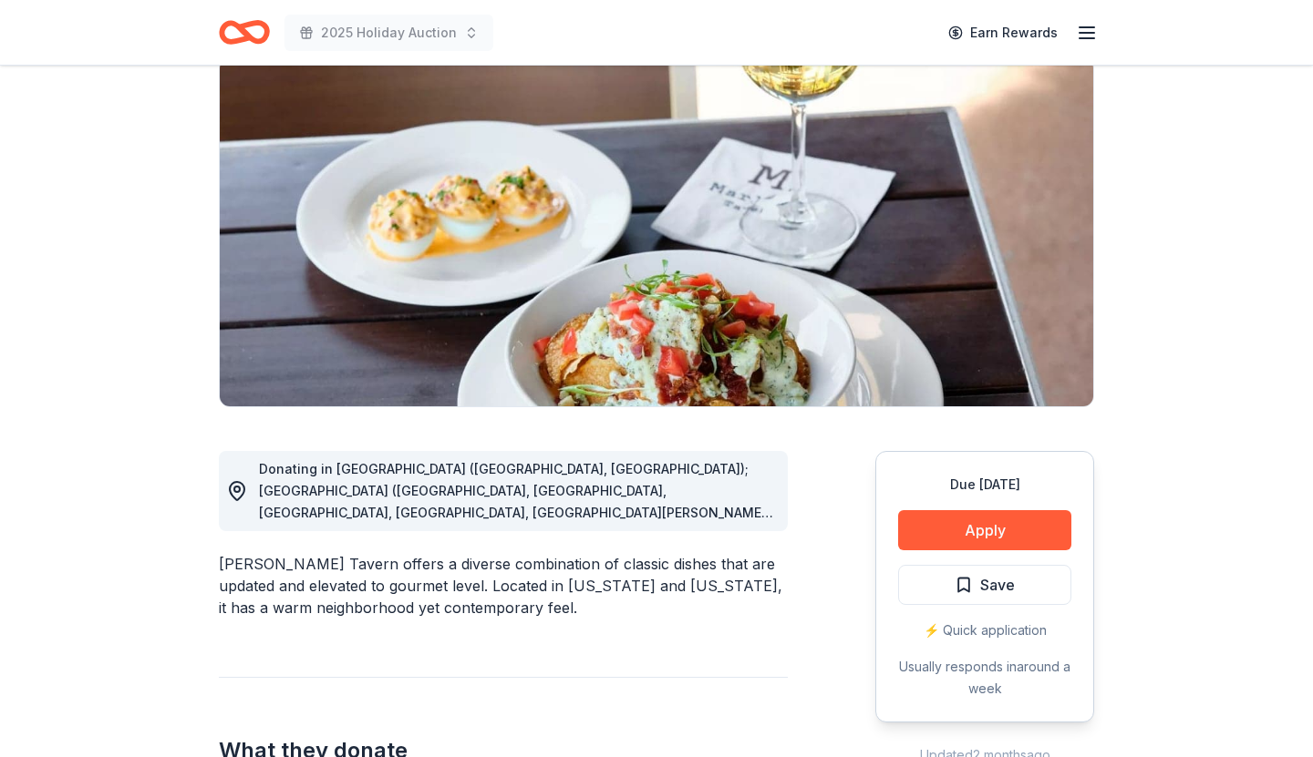
click at [978, 551] on div "Due in 76 days Apply Save ⚡️ Quick application Usually responds in around a week" at bounding box center [984, 587] width 219 height 272
click at [978, 534] on button "Apply" at bounding box center [984, 530] width 173 height 40
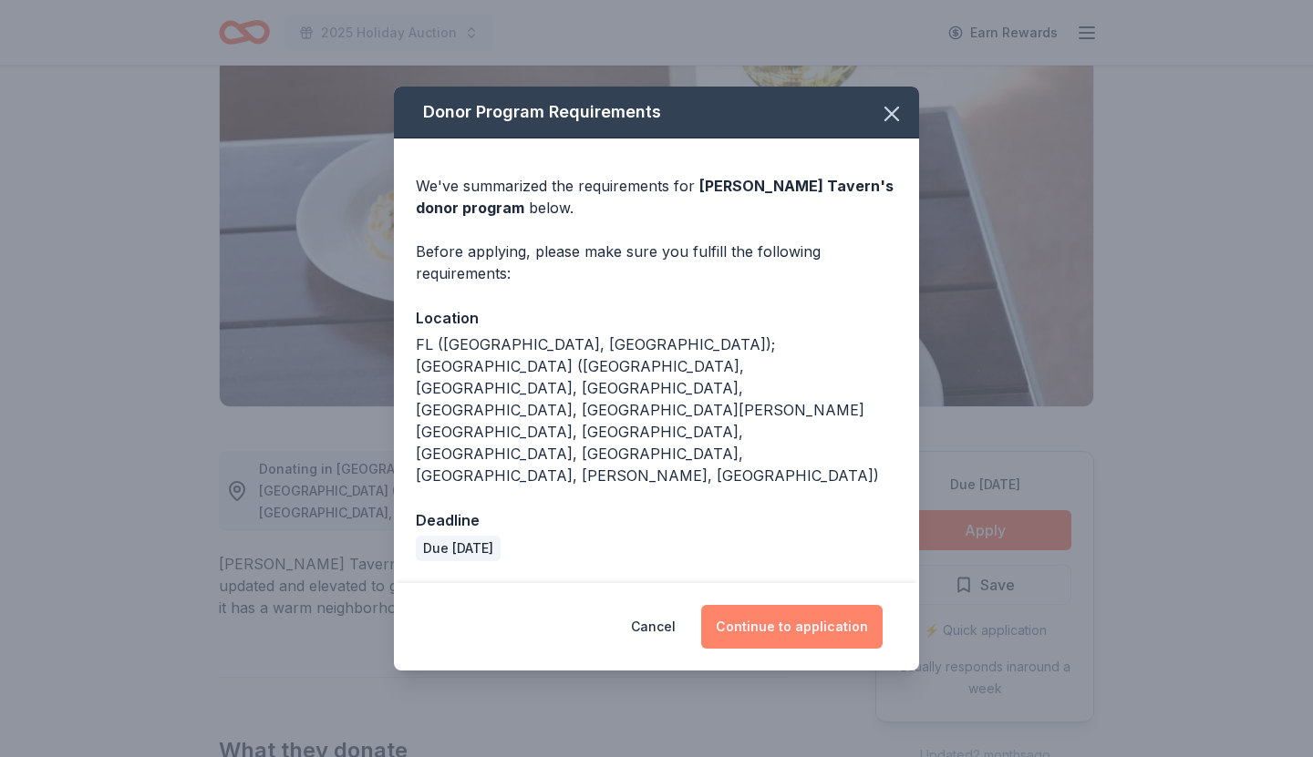
click at [782, 605] on button "Continue to application" at bounding box center [791, 627] width 181 height 44
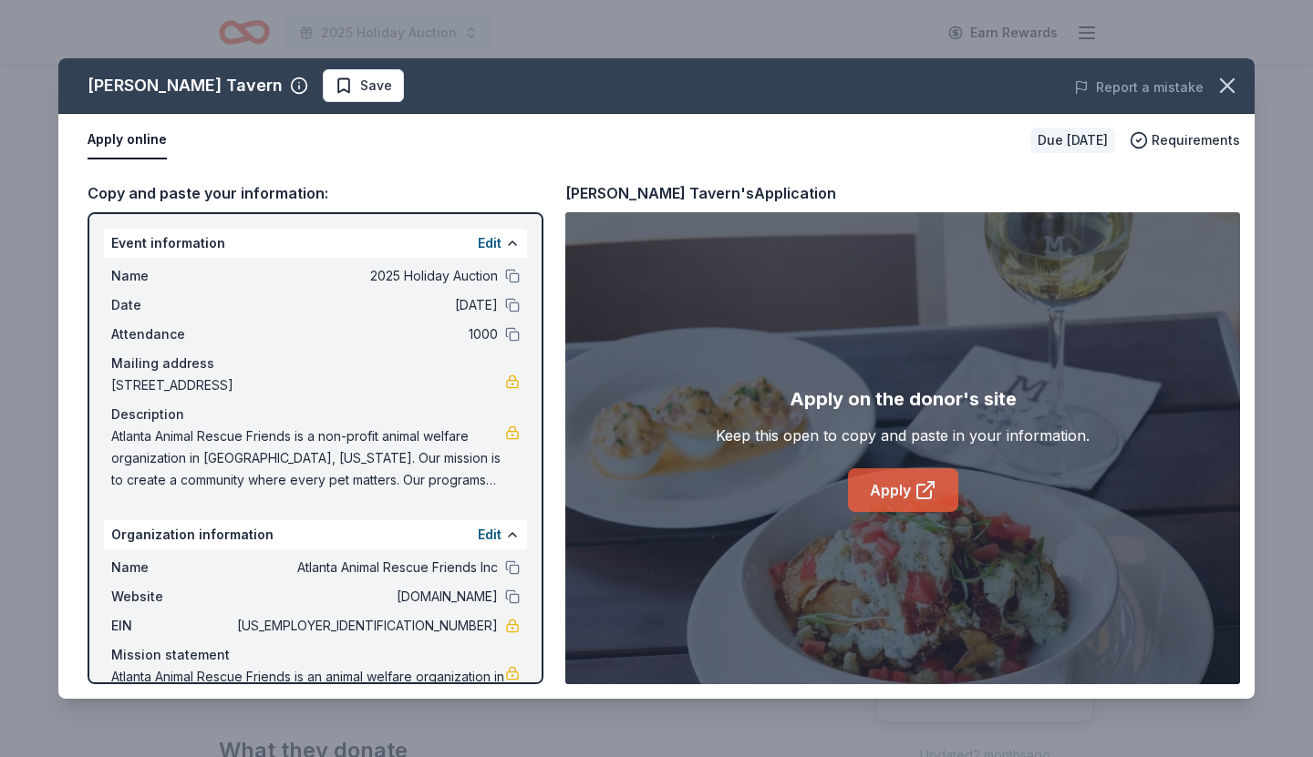
click at [900, 483] on link "Apply" at bounding box center [903, 491] width 110 height 44
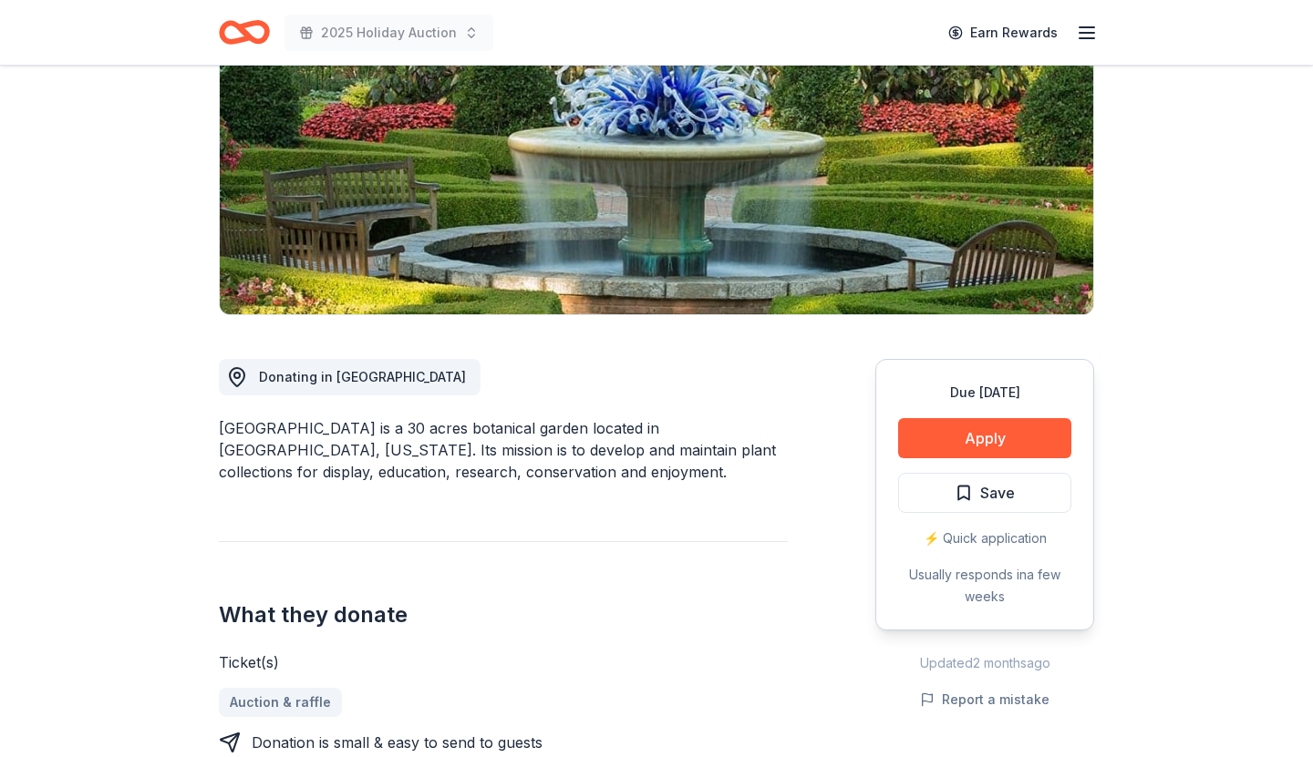
scroll to position [240, 0]
click at [982, 441] on button "Apply" at bounding box center [984, 437] width 173 height 40
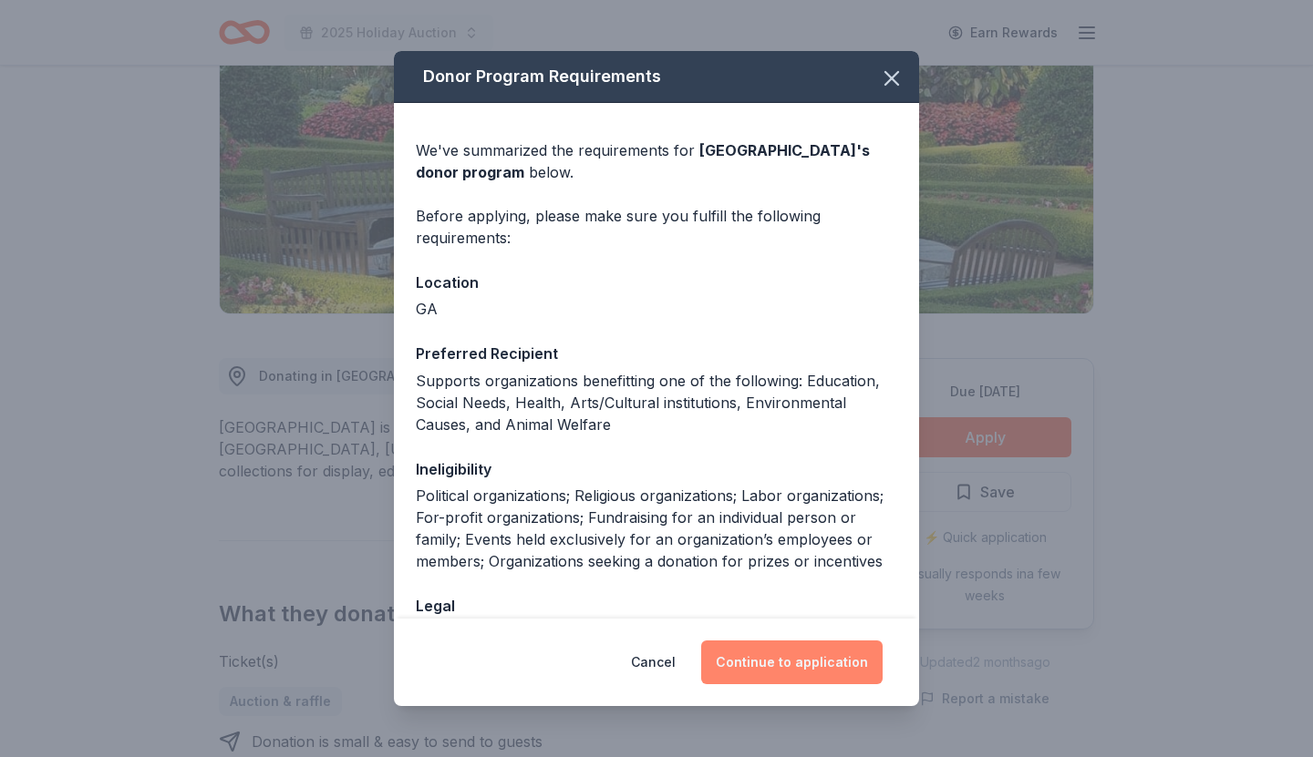
click at [780, 656] on button "Continue to application" at bounding box center [791, 663] width 181 height 44
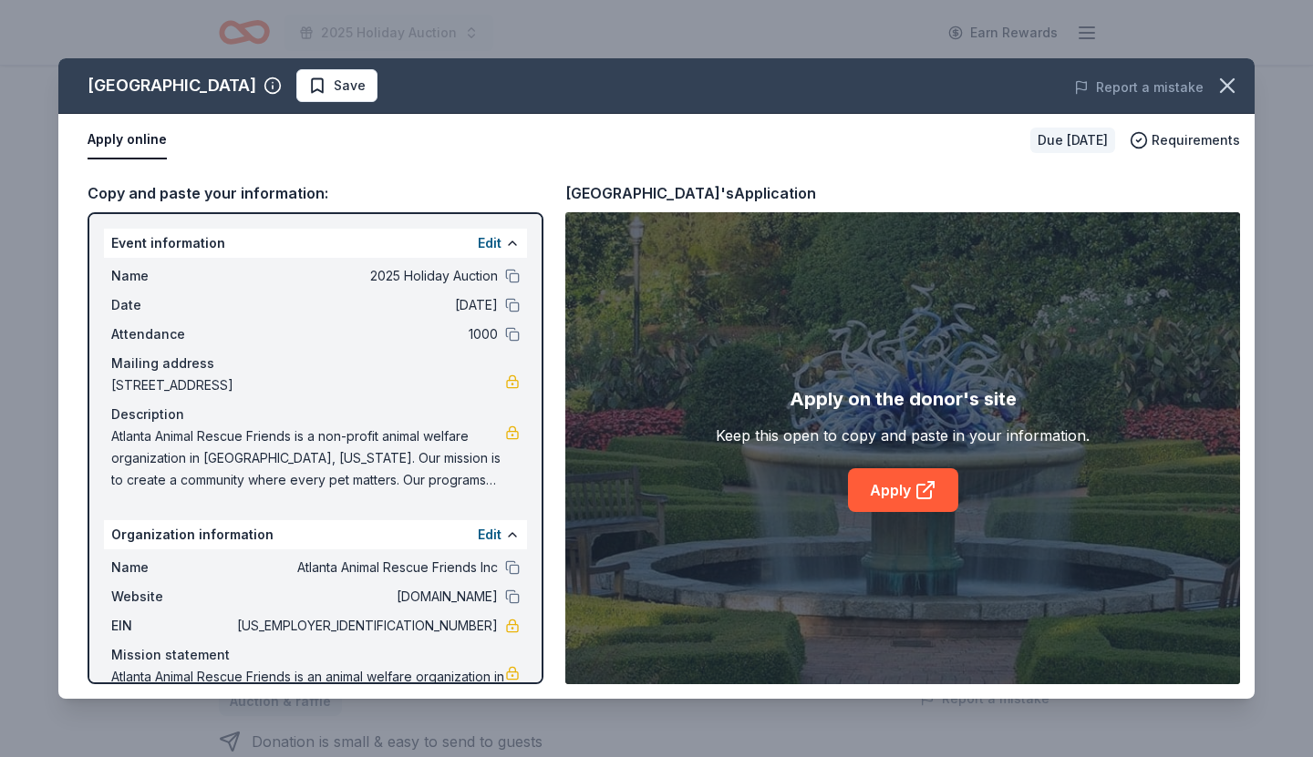
scroll to position [71, 0]
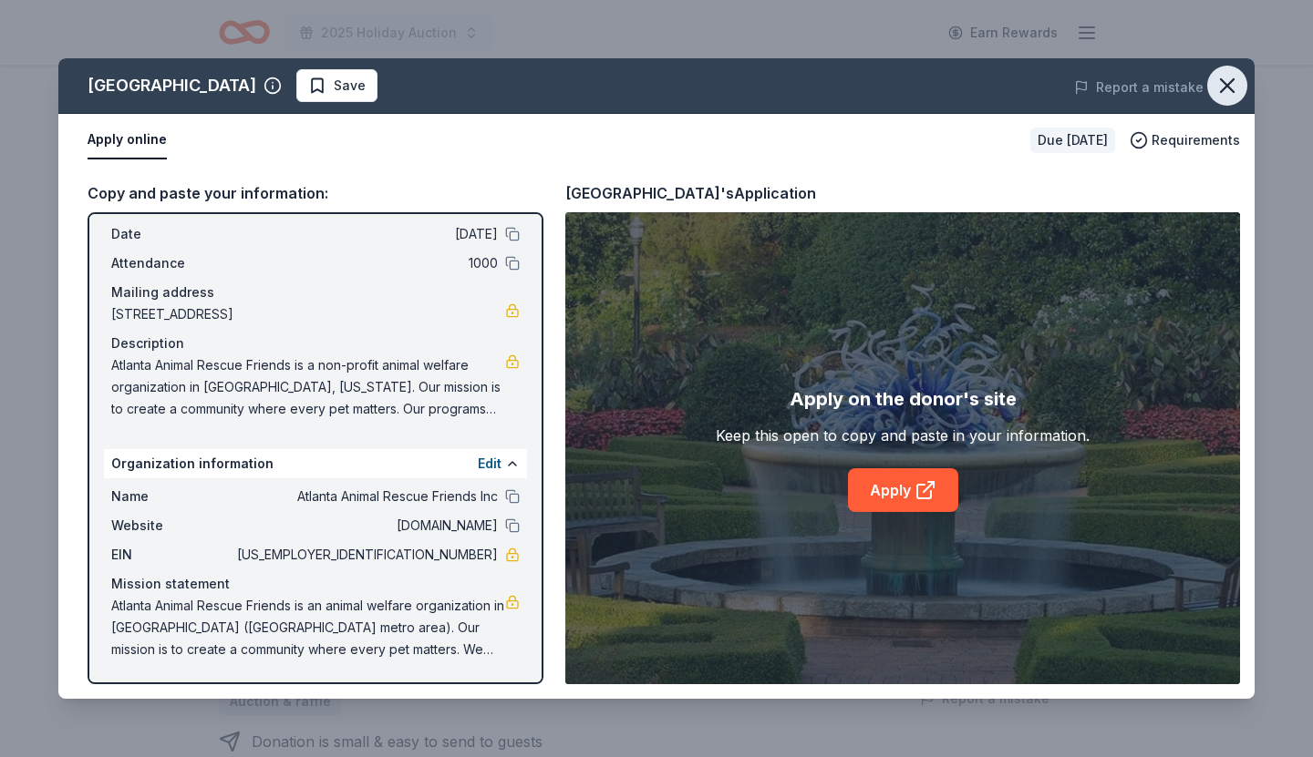
click at [1231, 87] on icon "button" at bounding box center [1227, 86] width 26 height 26
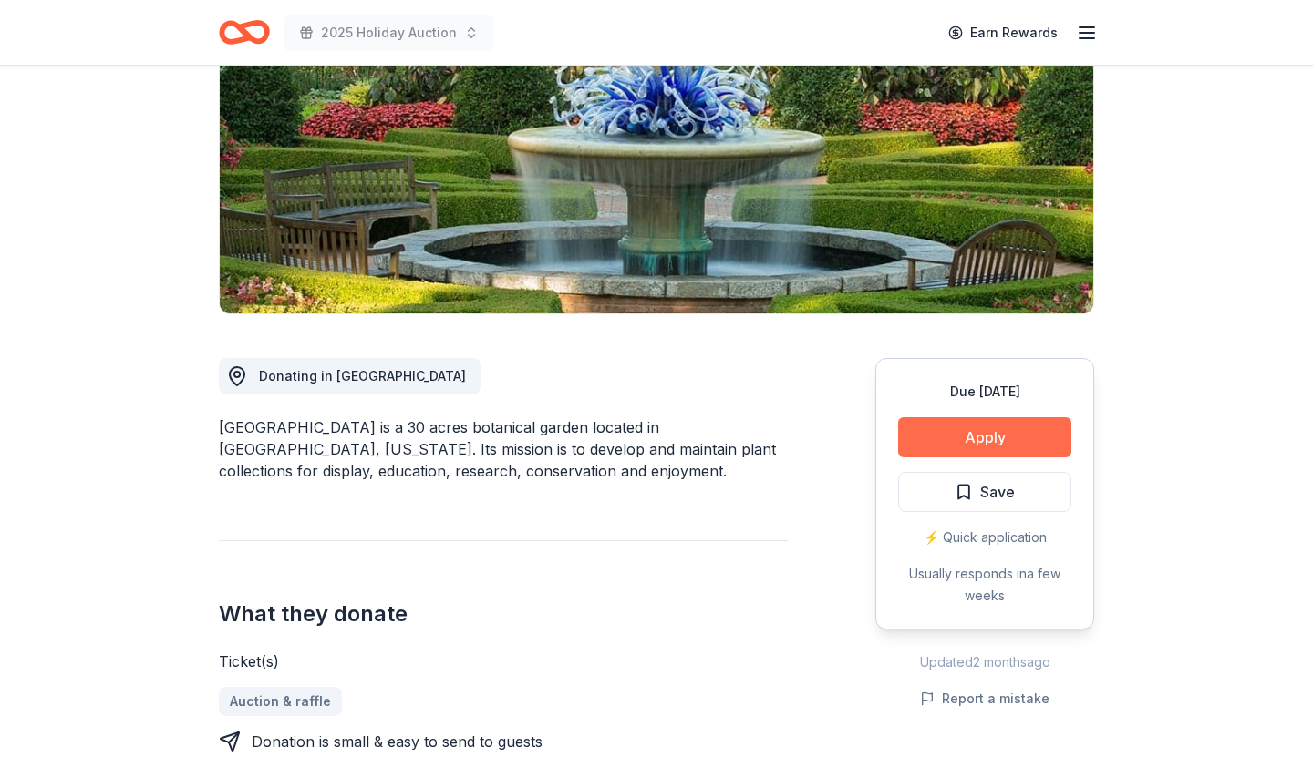
click at [972, 430] on button "Apply" at bounding box center [984, 437] width 173 height 40
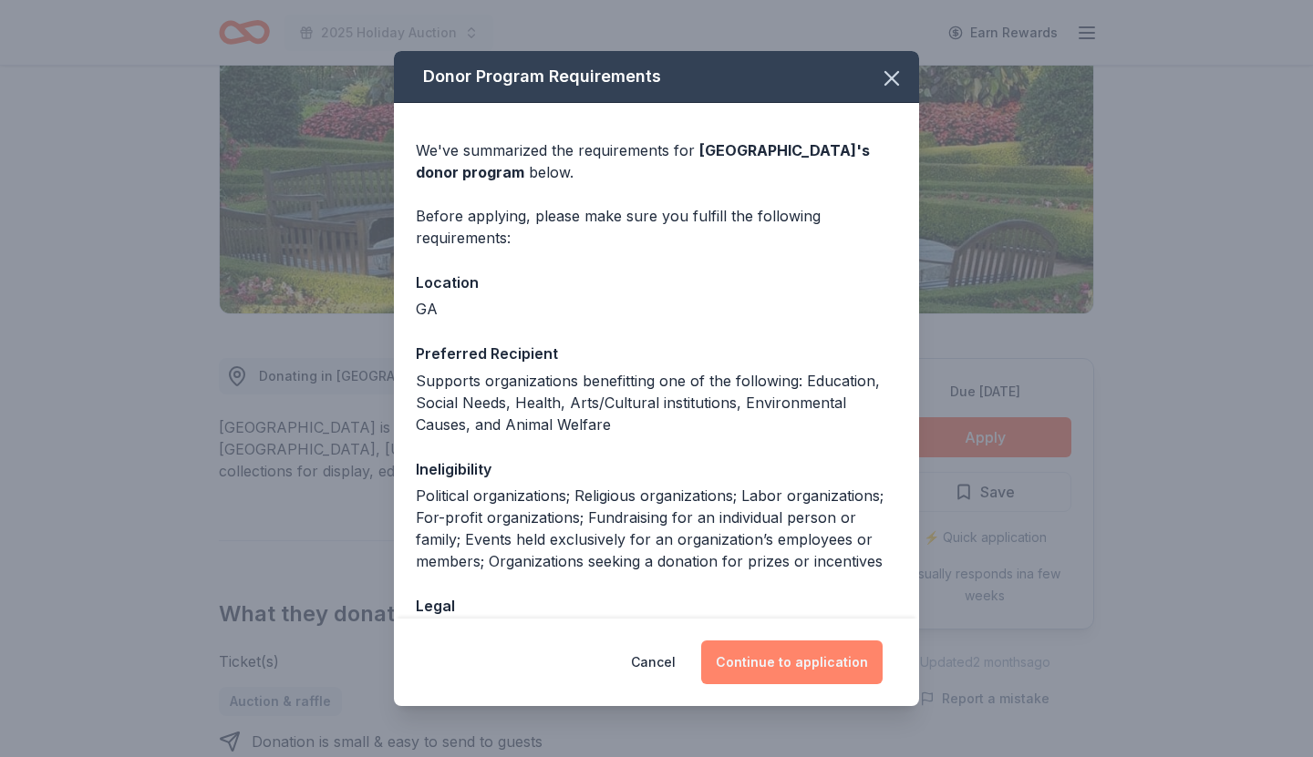
click at [793, 656] on button "Continue to application" at bounding box center [791, 663] width 181 height 44
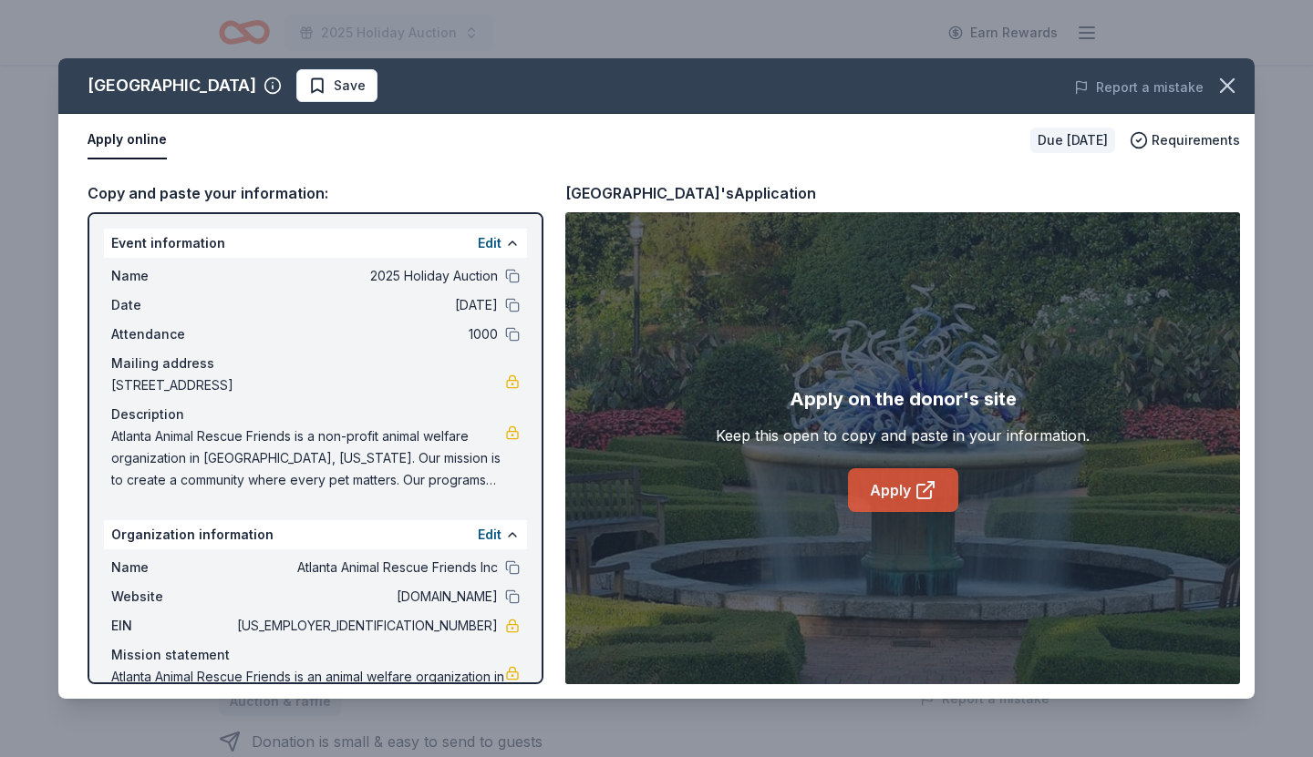
click at [917, 495] on icon at bounding box center [924, 492] width 14 height 14
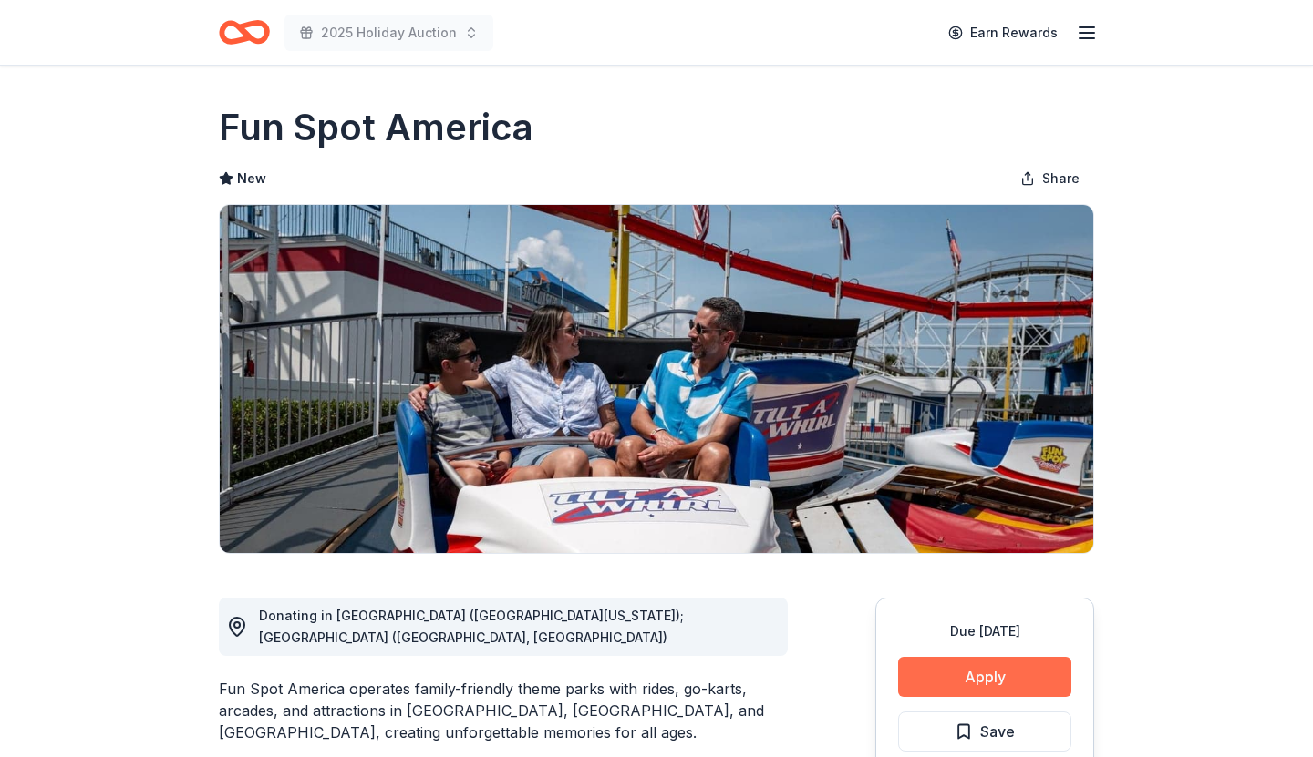
click at [1027, 672] on button "Apply" at bounding box center [984, 677] width 173 height 40
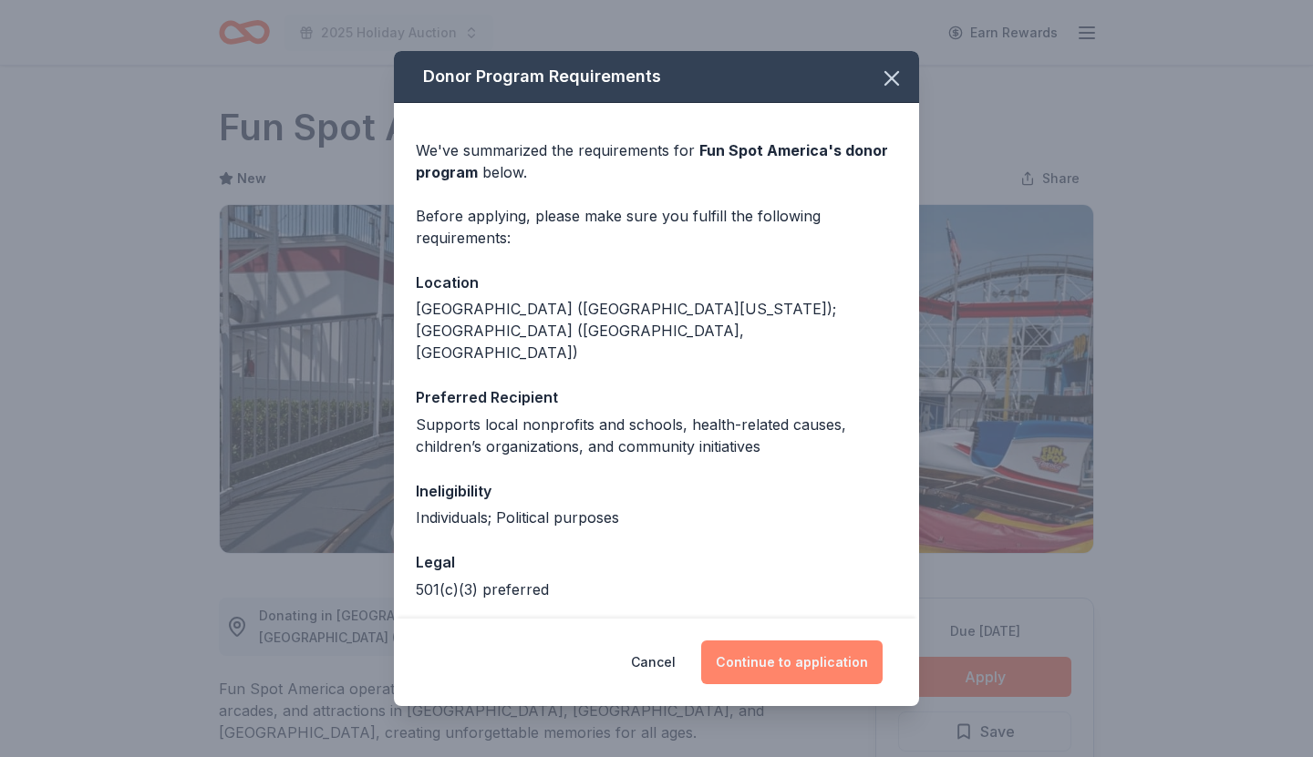
click at [816, 664] on button "Continue to application" at bounding box center [791, 663] width 181 height 44
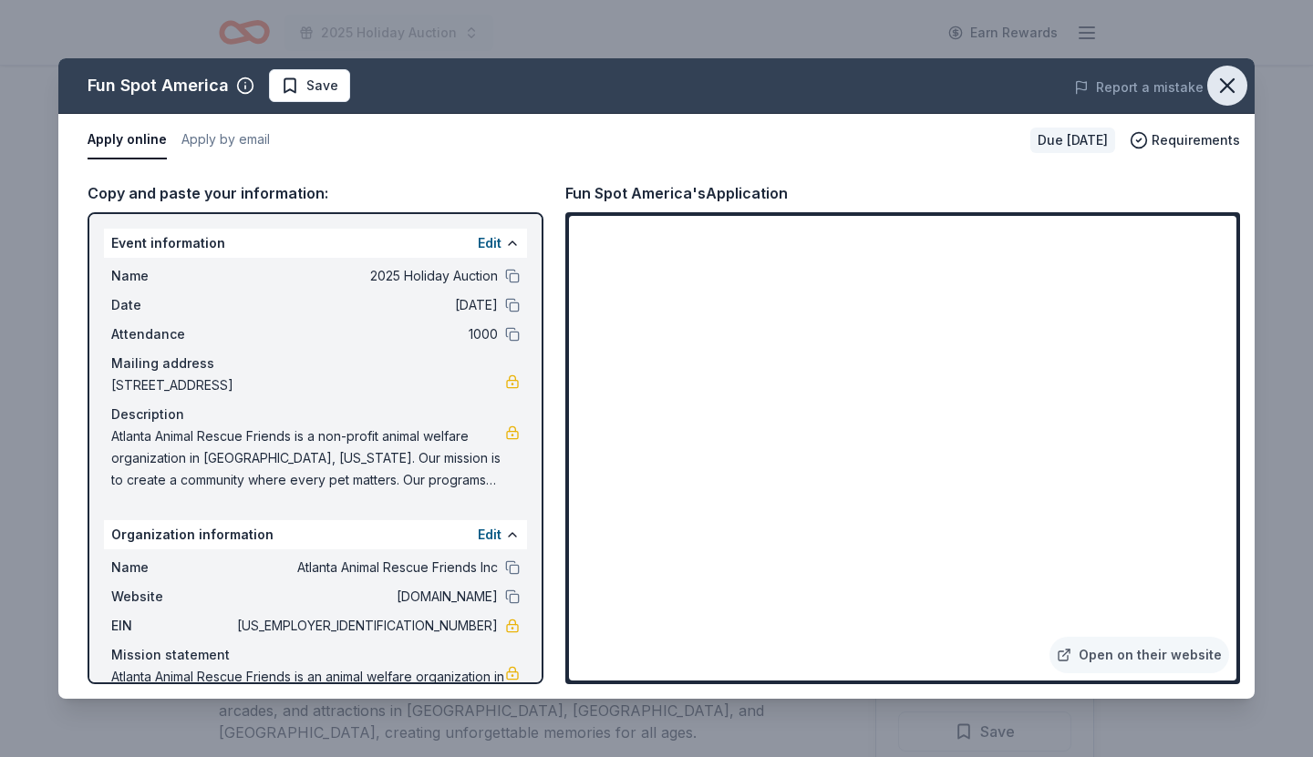
click at [1230, 89] on icon "button" at bounding box center [1227, 85] width 13 height 13
